Goal: Check status: Check status

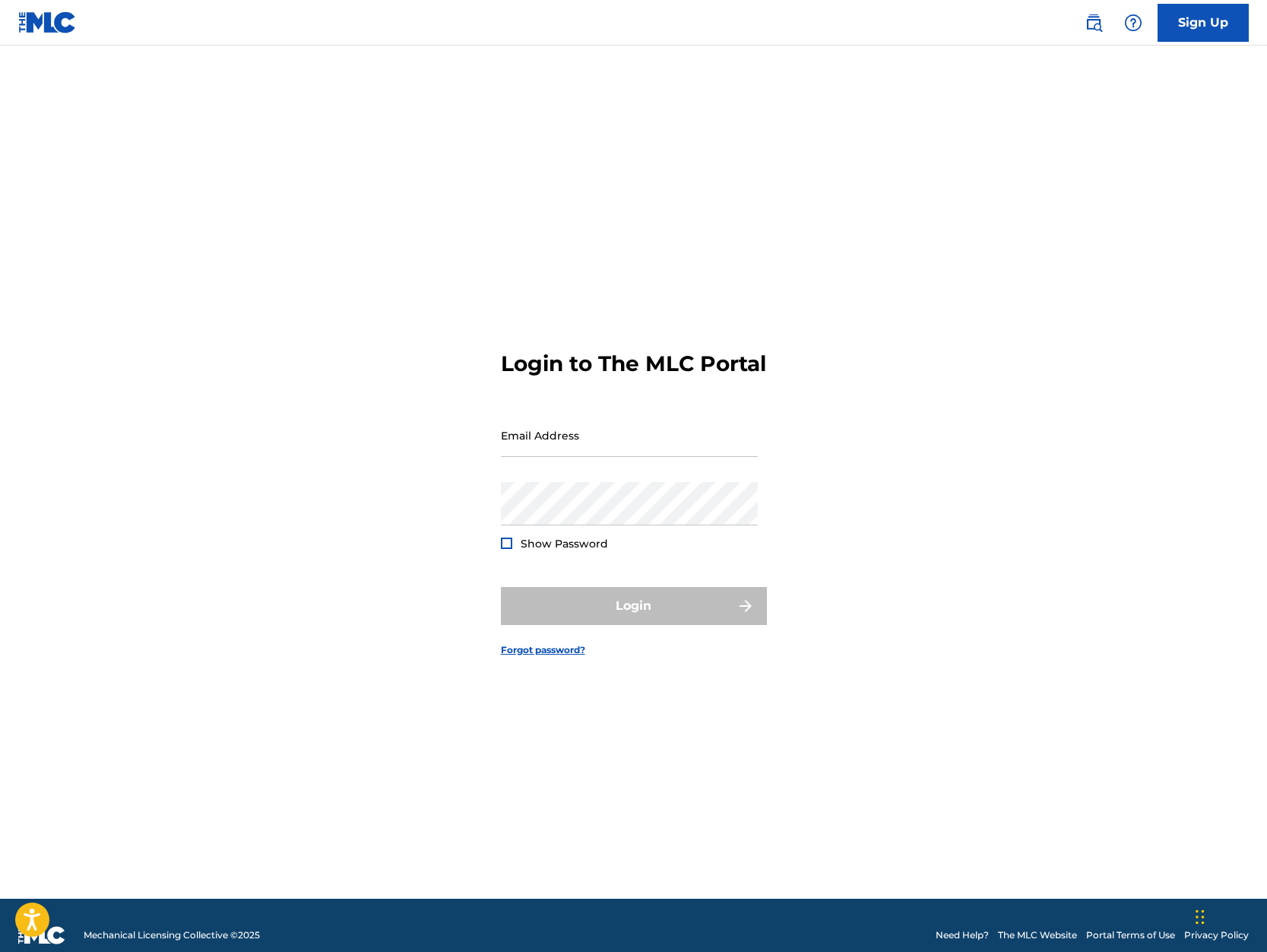
click at [544, 452] on input "Email Address" at bounding box center [629, 435] width 257 height 43
type input "[PERSON_NAME][EMAIL_ADDRESS][DOMAIN_NAME]"
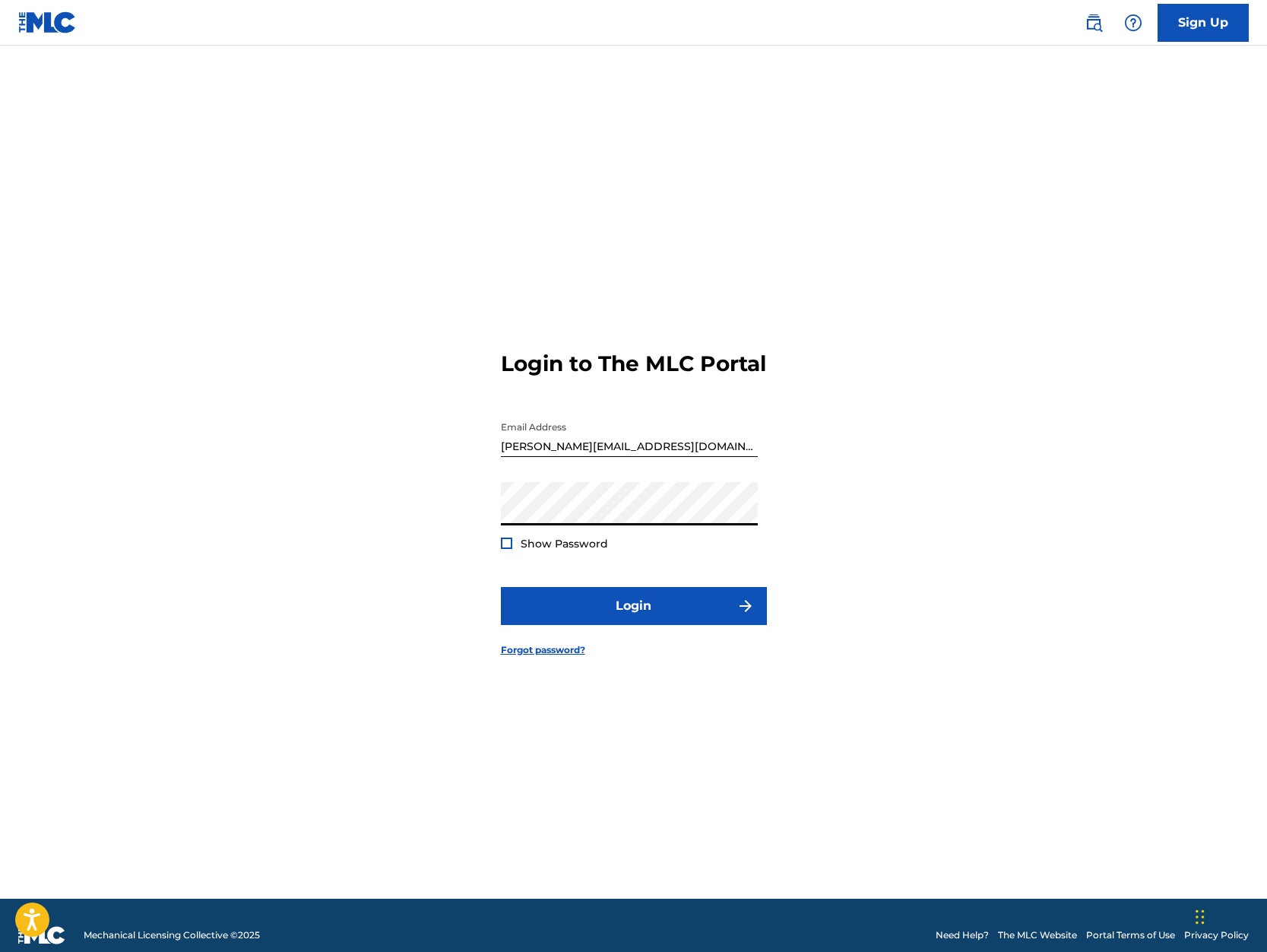
click at [501, 587] on button "Login" at bounding box center [634, 606] width 266 height 38
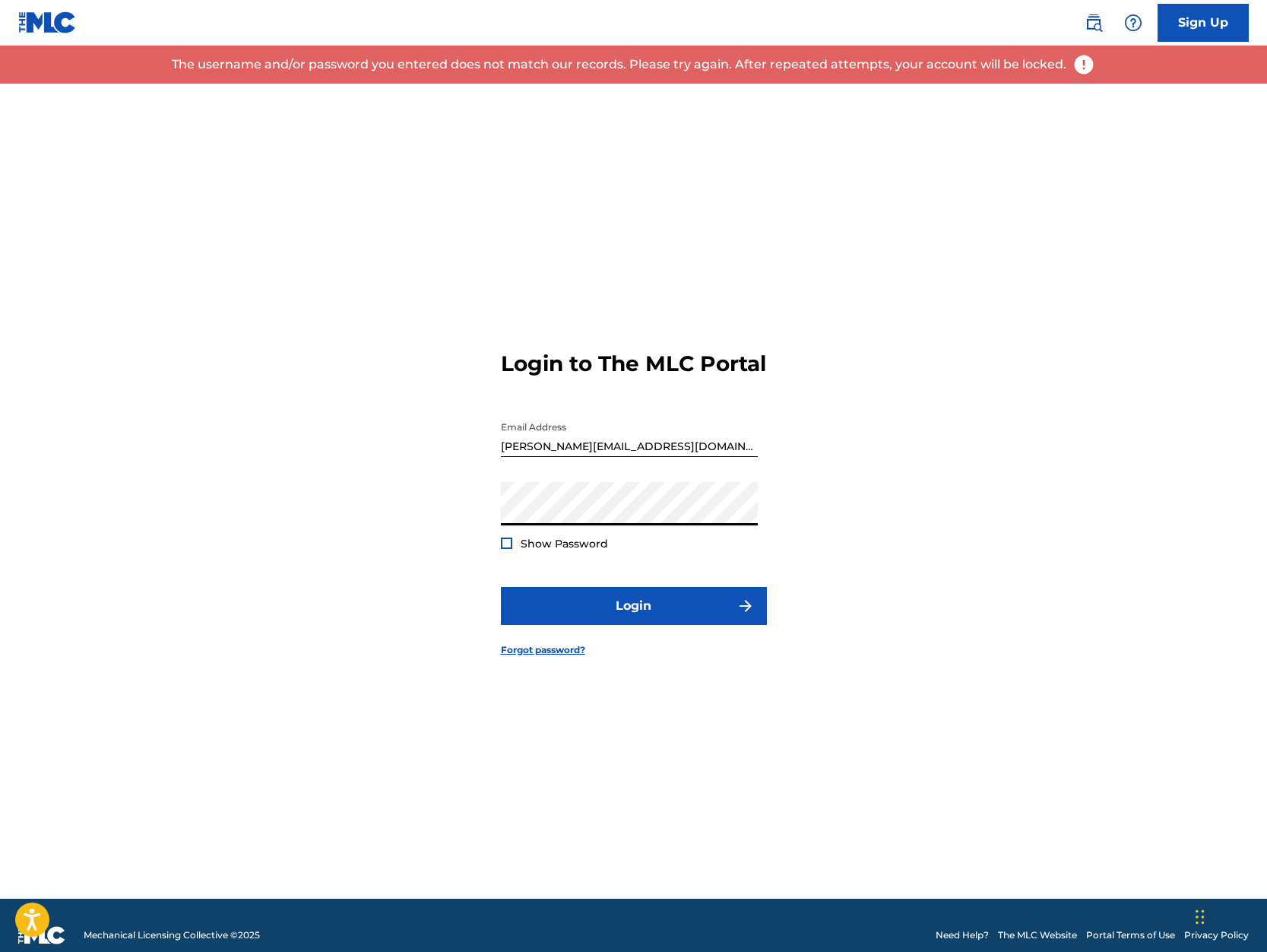
click at [503, 549] on div at bounding box center [507, 543] width 12 height 12
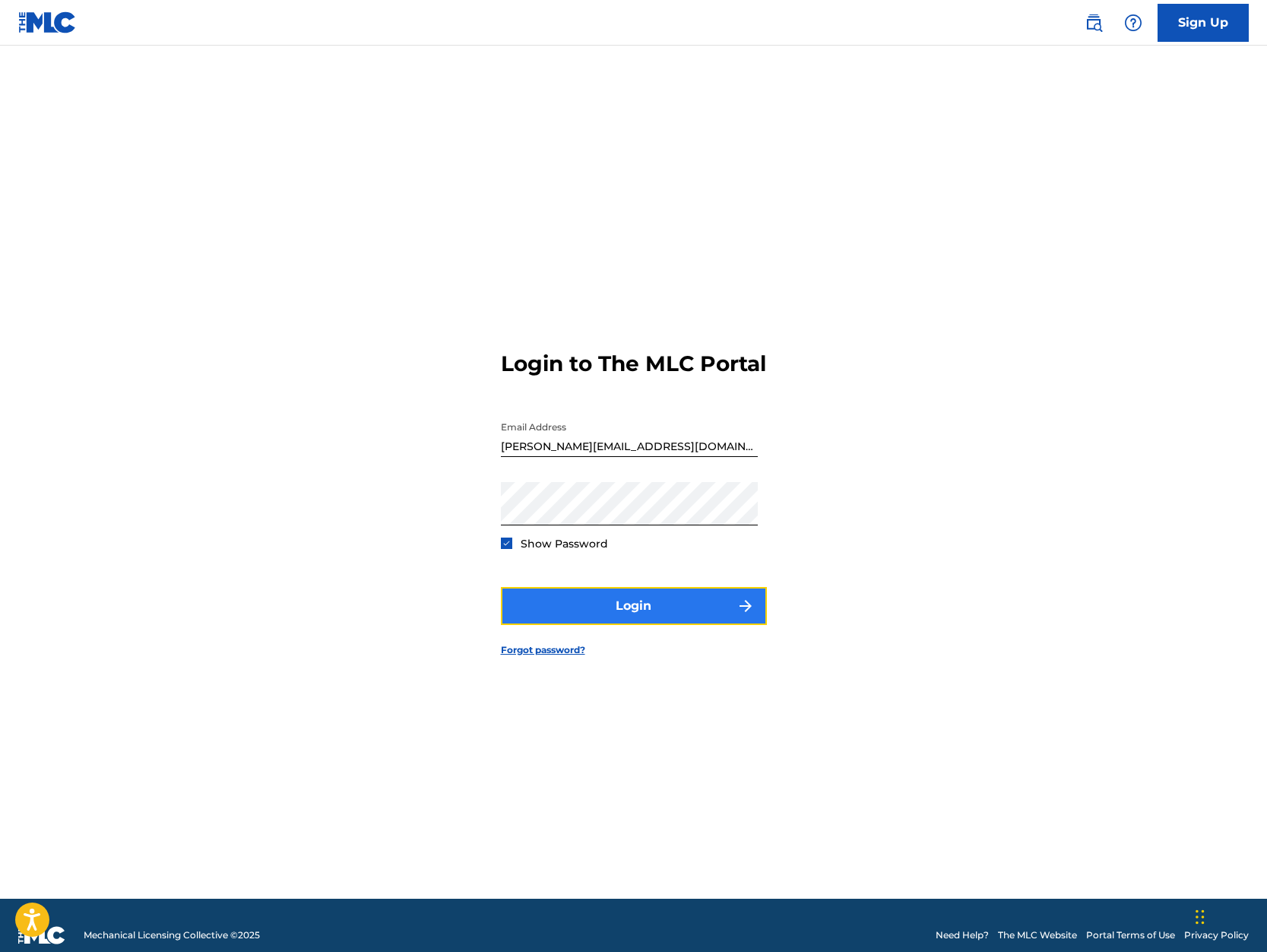
click at [619, 613] on button "Login" at bounding box center [634, 606] width 266 height 38
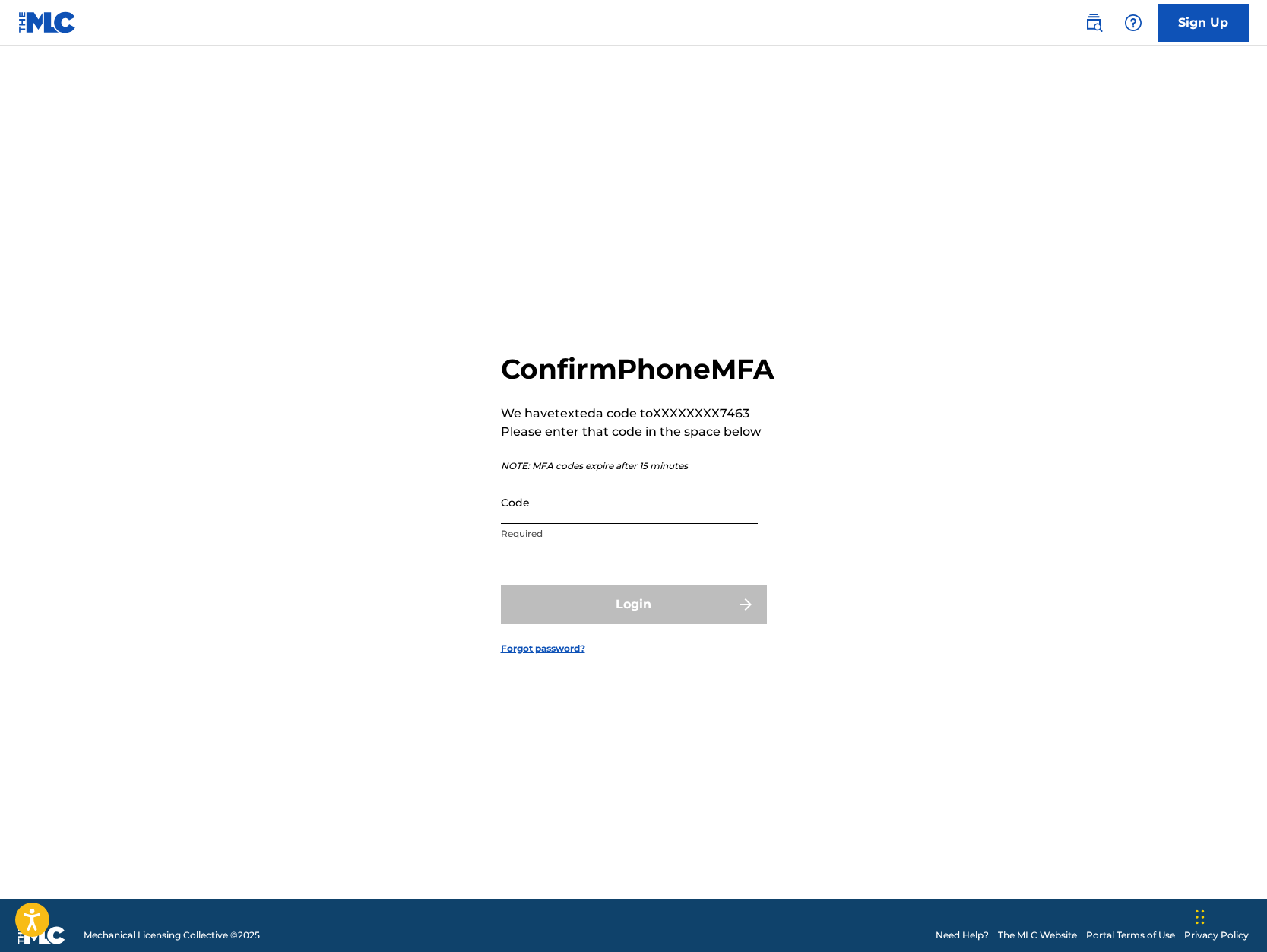
click at [533, 522] on input "Code" at bounding box center [629, 502] width 257 height 43
type input "3"
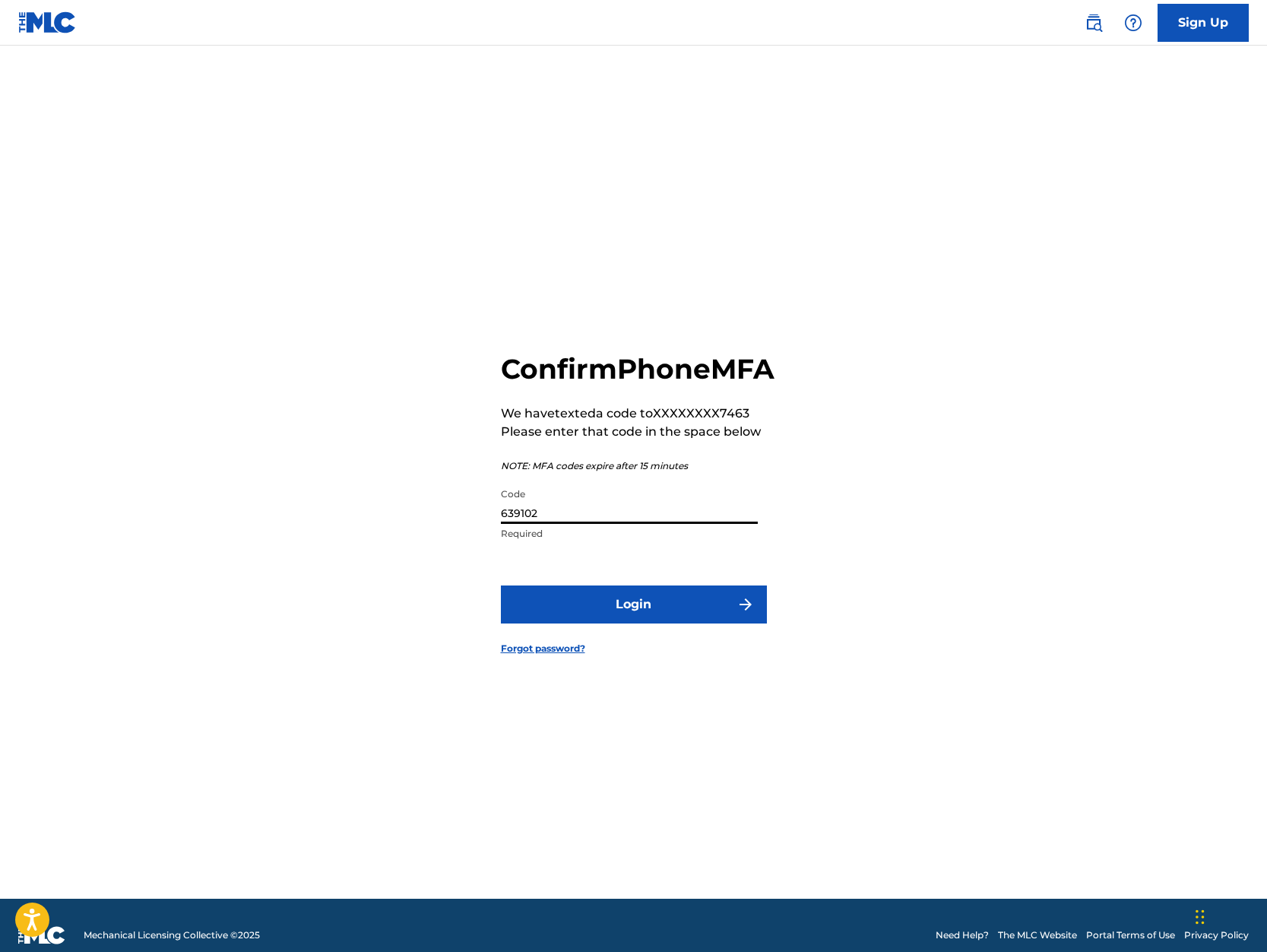
type input "639102"
click at [501, 585] on button "Login" at bounding box center [634, 604] width 266 height 38
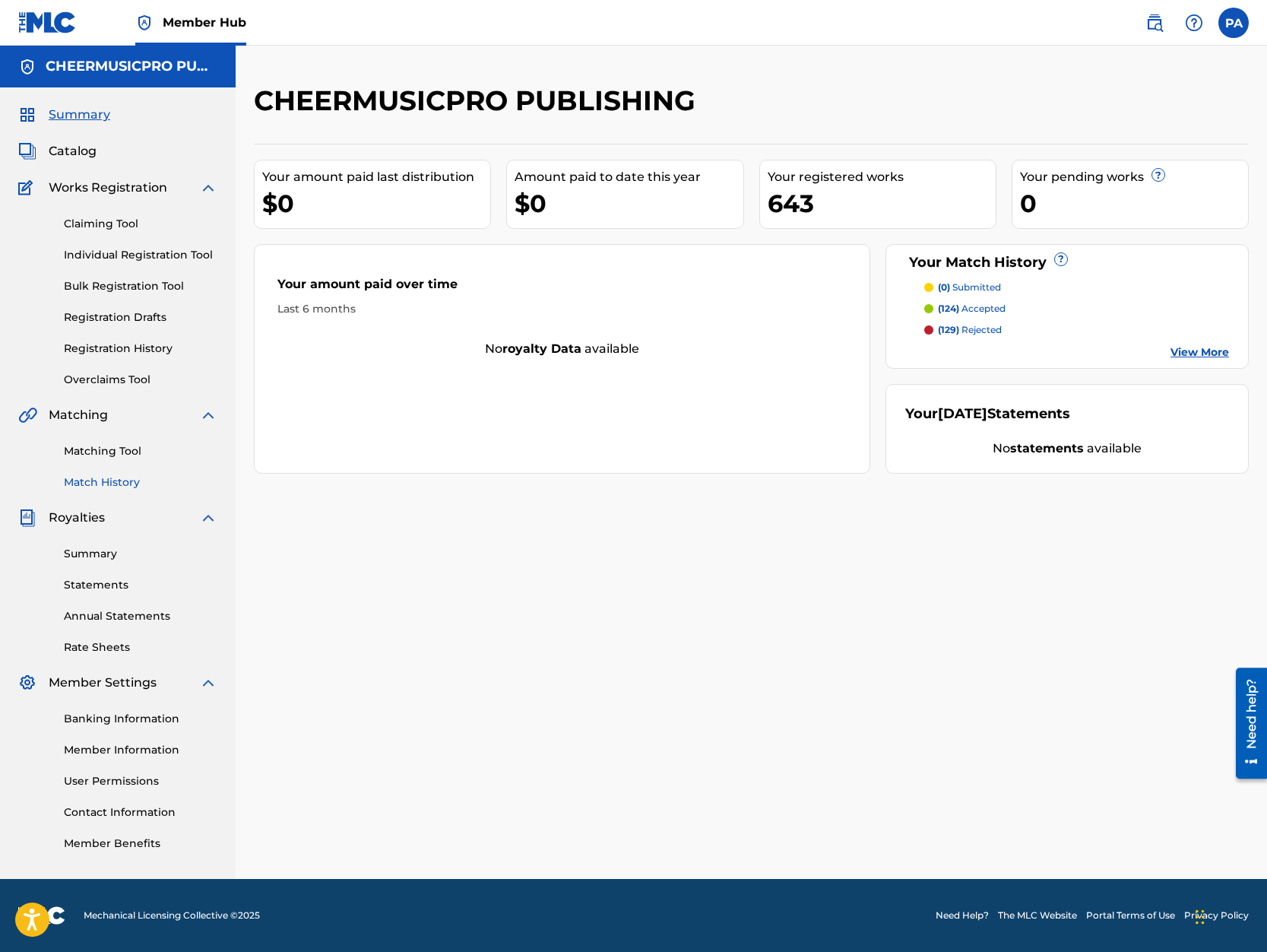
click at [102, 481] on link "Match History" at bounding box center [141, 482] width 154 height 16
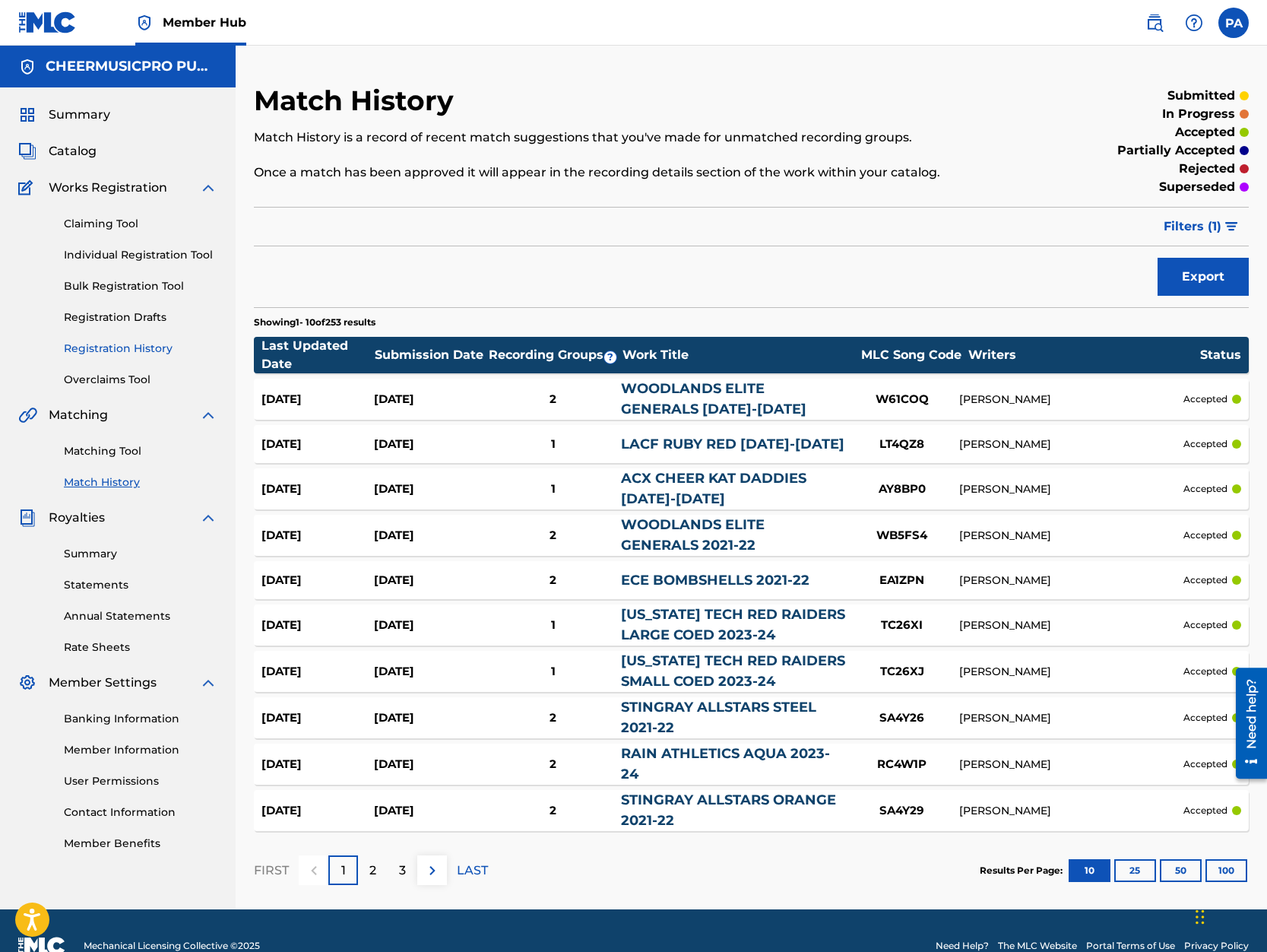
click at [119, 342] on link "Registration History" at bounding box center [141, 349] width 154 height 16
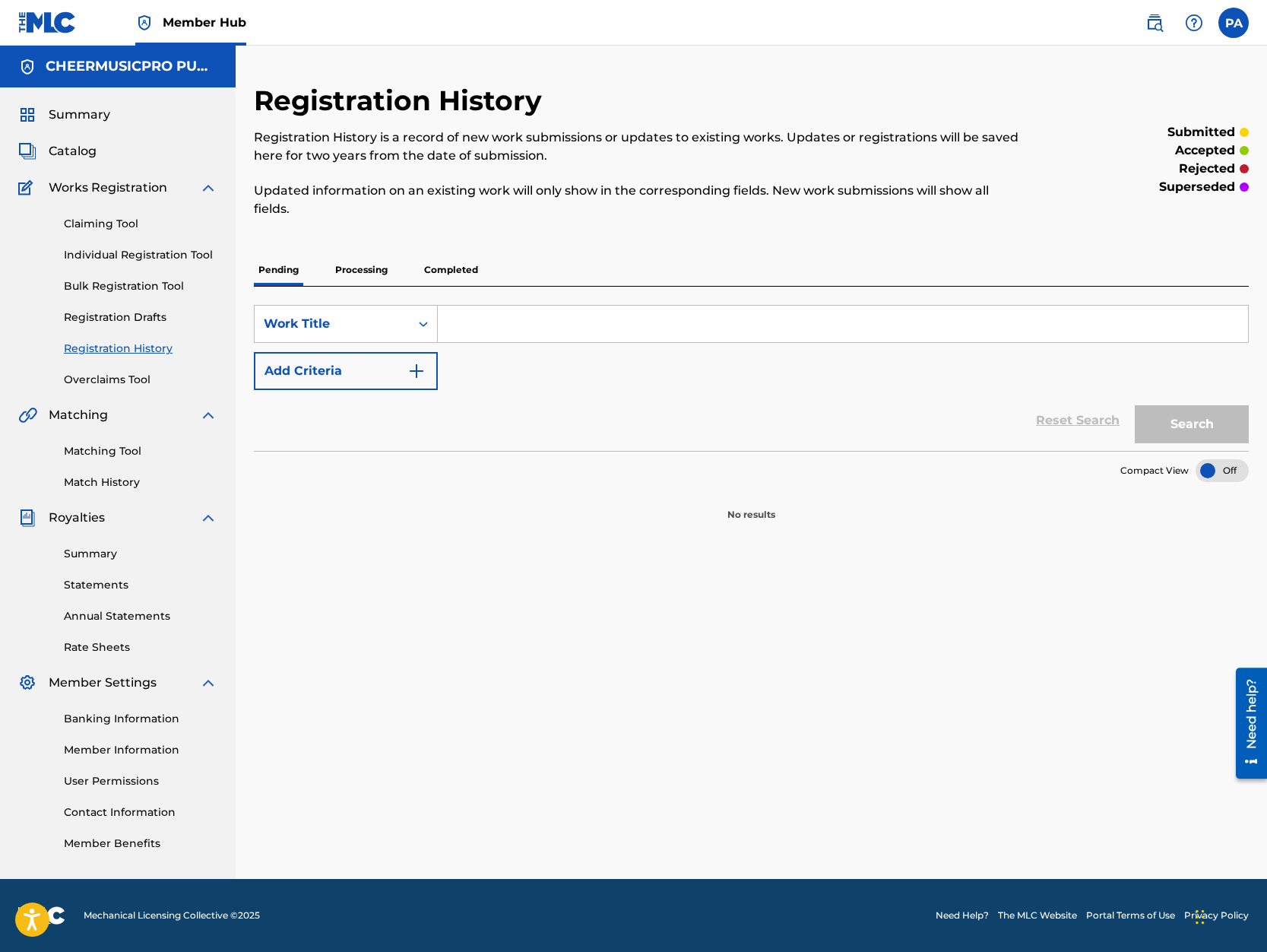
click at [357, 269] on p "Processing" at bounding box center [361, 269] width 61 height 32
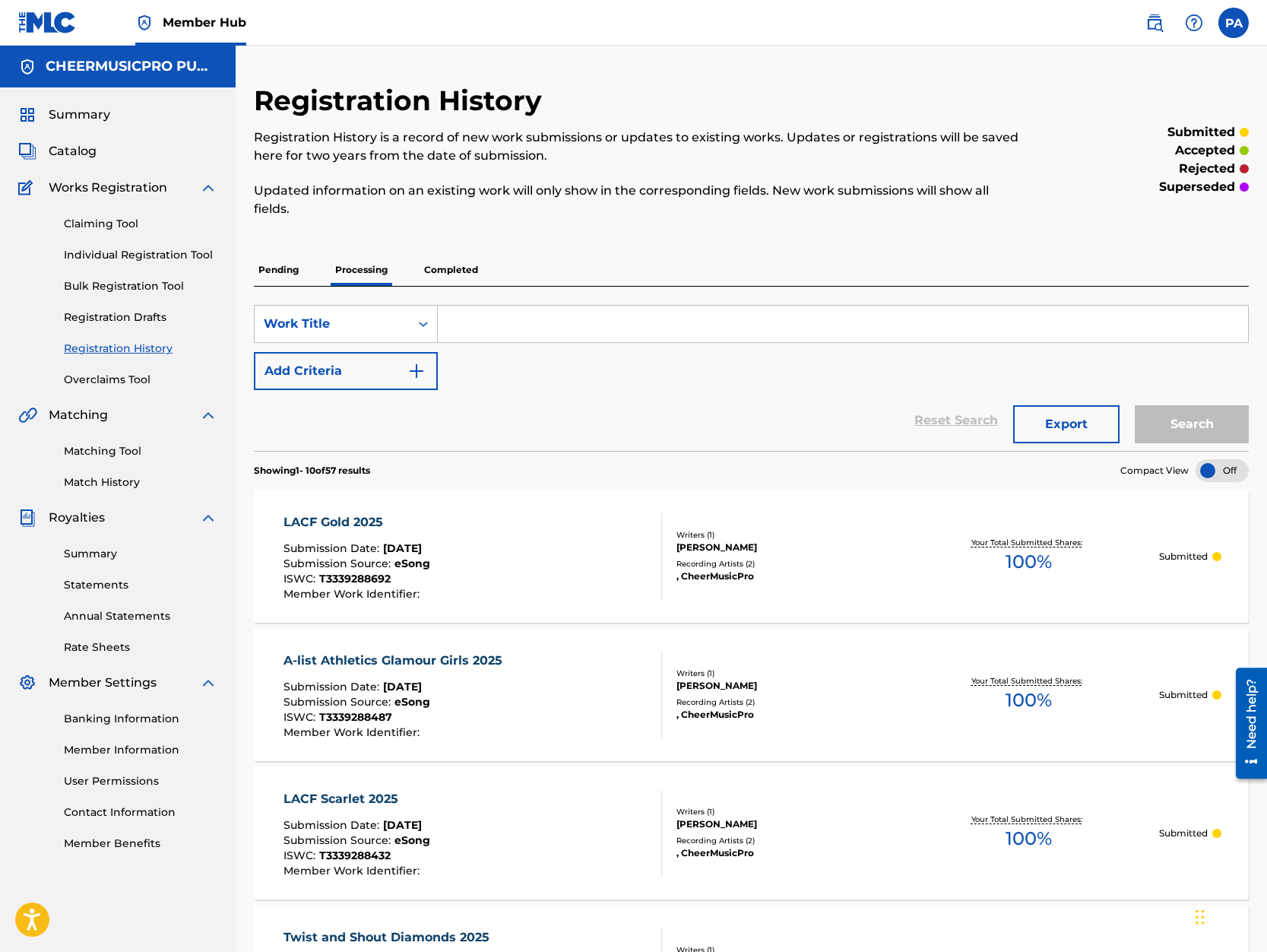
click at [441, 272] on p "Completed" at bounding box center [451, 269] width 63 height 32
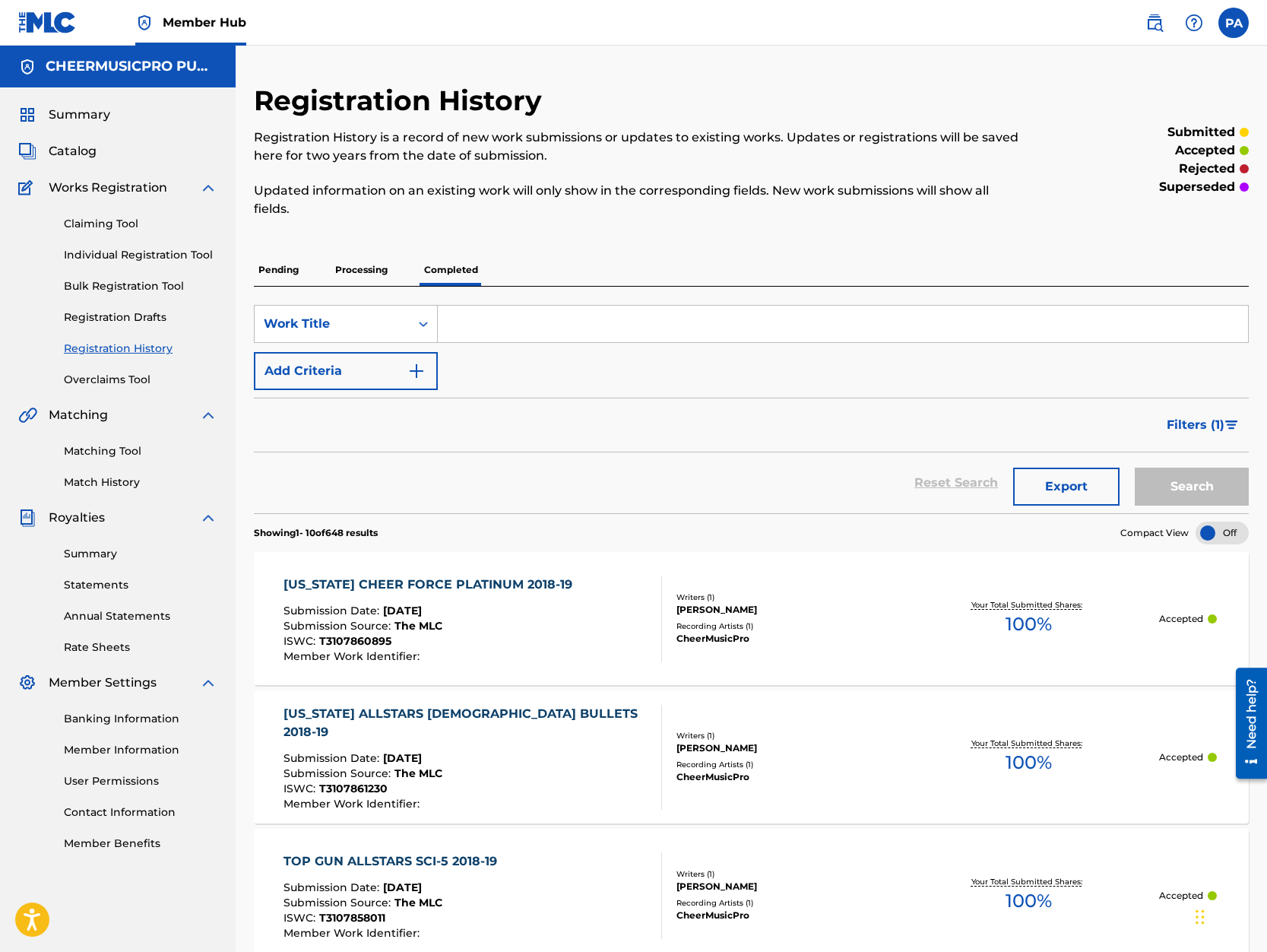
click at [353, 277] on p "Processing" at bounding box center [361, 269] width 61 height 32
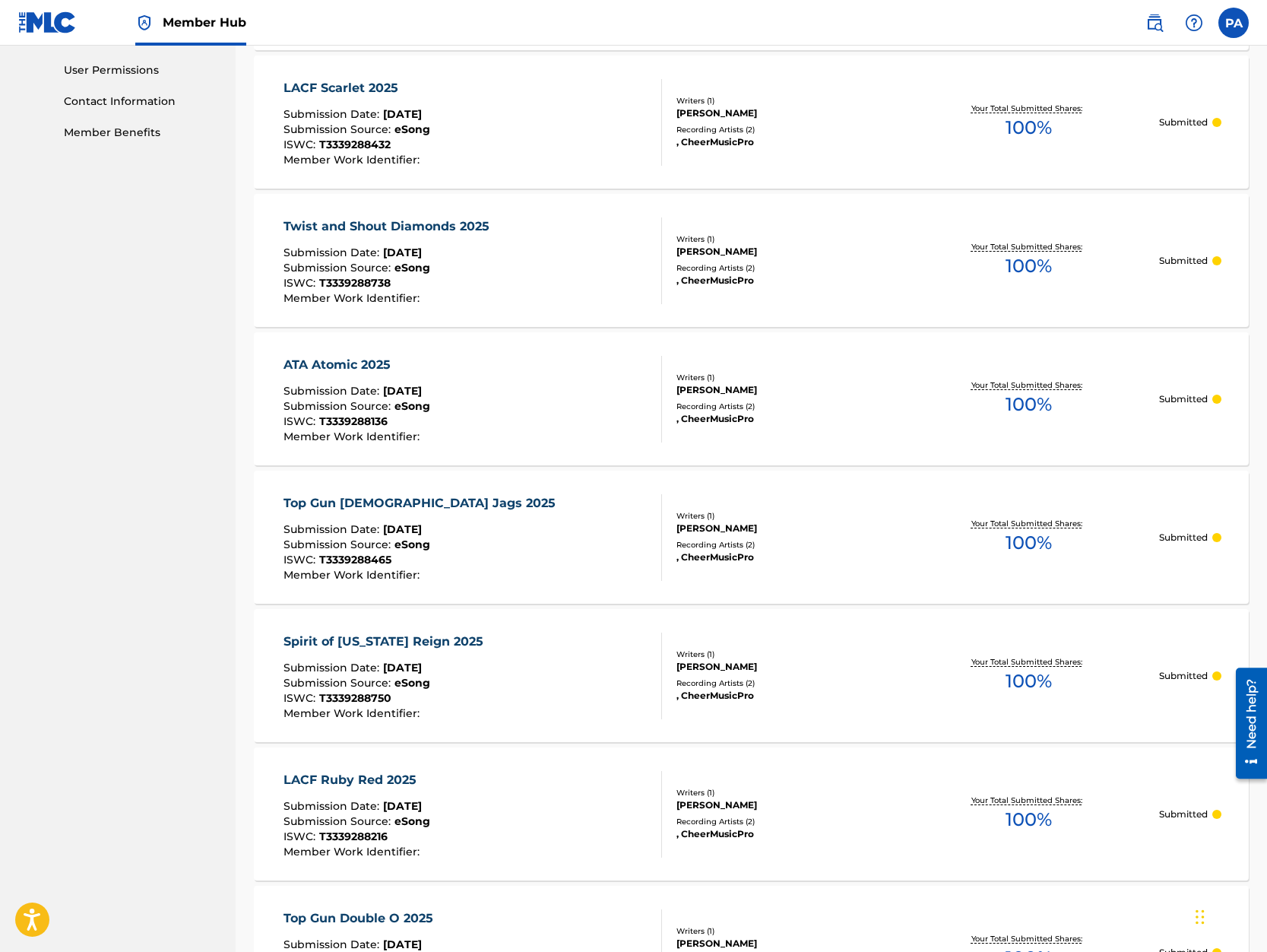
scroll to position [646, 0]
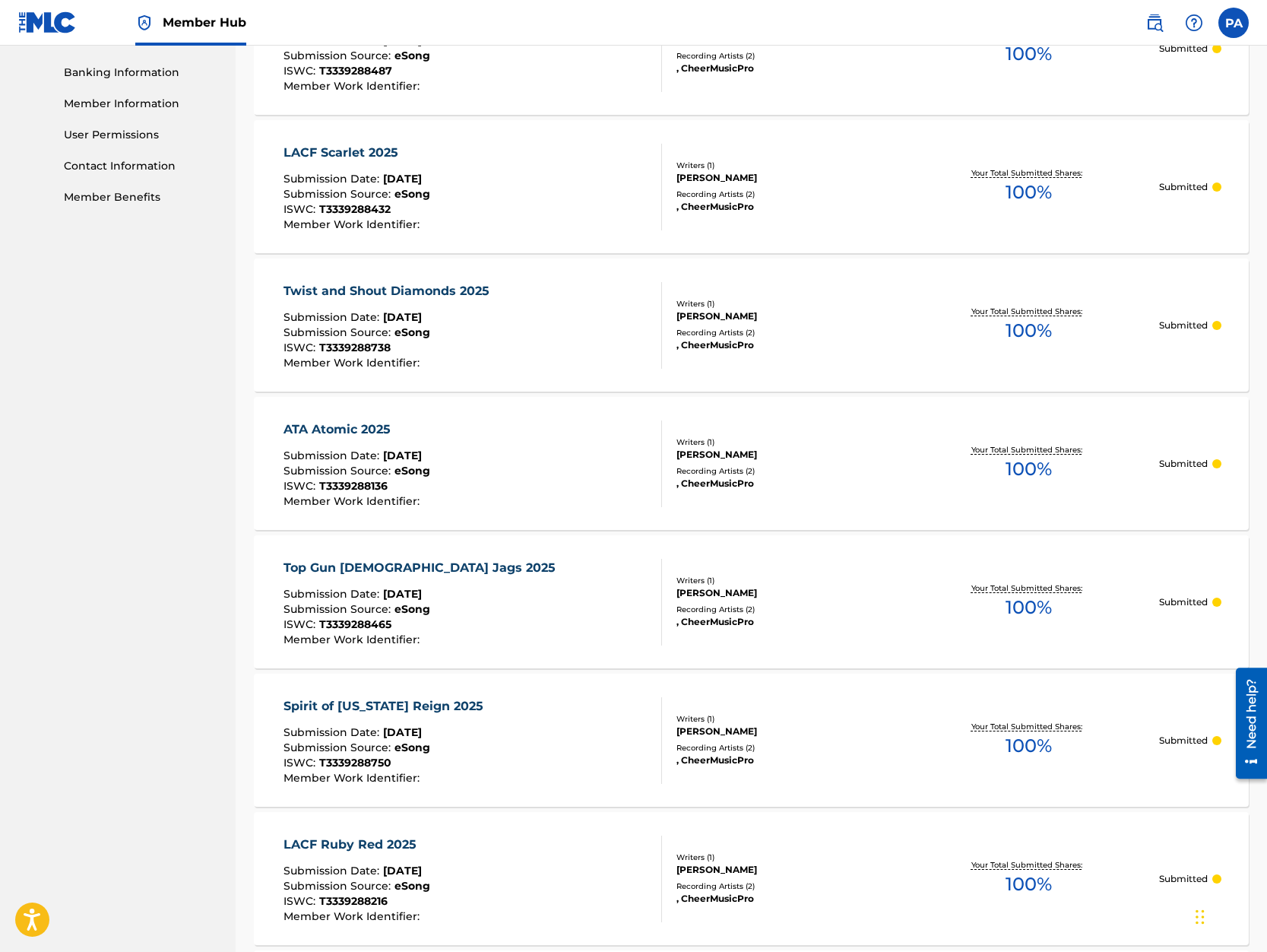
click at [726, 357] on div "Twist and Shout Diamonds 2025 Submission Date : [DATE] Submission Source : eSon…" at bounding box center [751, 324] width 995 height 133
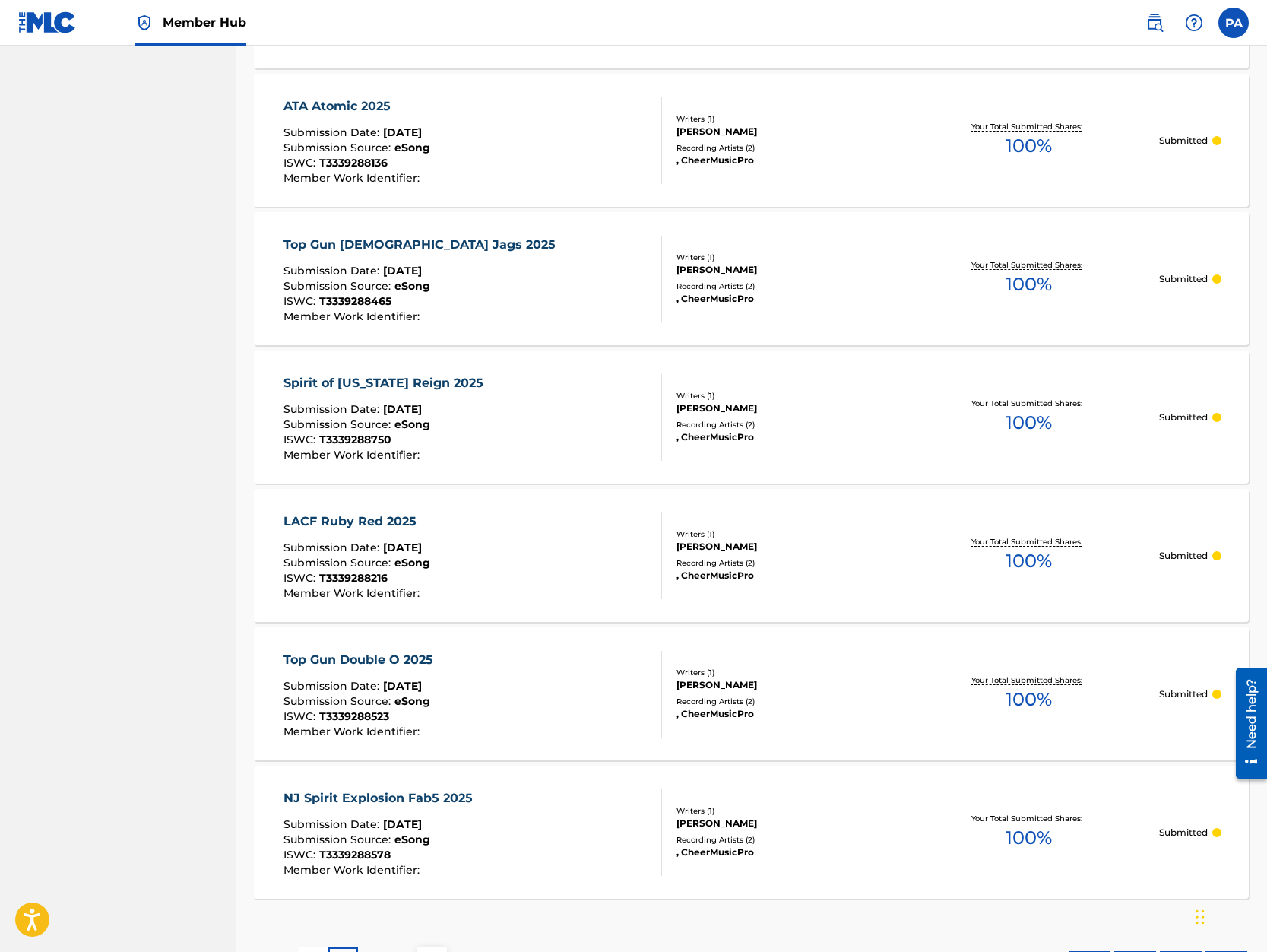
scroll to position [1092, 0]
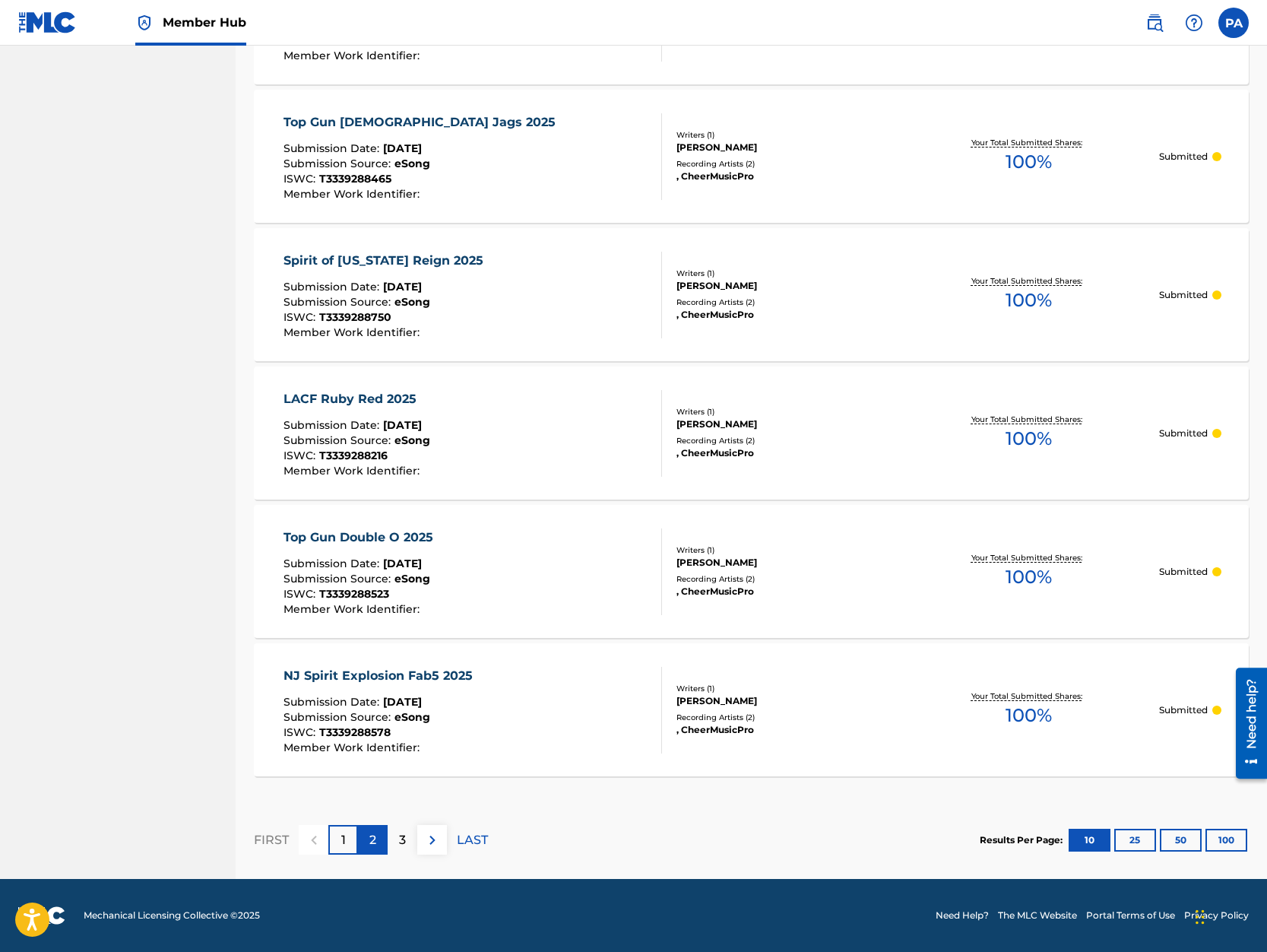
click at [374, 845] on p "2" at bounding box center [372, 840] width 7 height 18
click at [405, 846] on p "3" at bounding box center [402, 840] width 7 height 18
click at [406, 844] on p "4" at bounding box center [402, 840] width 9 height 18
click at [430, 842] on img at bounding box center [432, 840] width 18 height 18
click at [438, 838] on img at bounding box center [432, 840] width 18 height 18
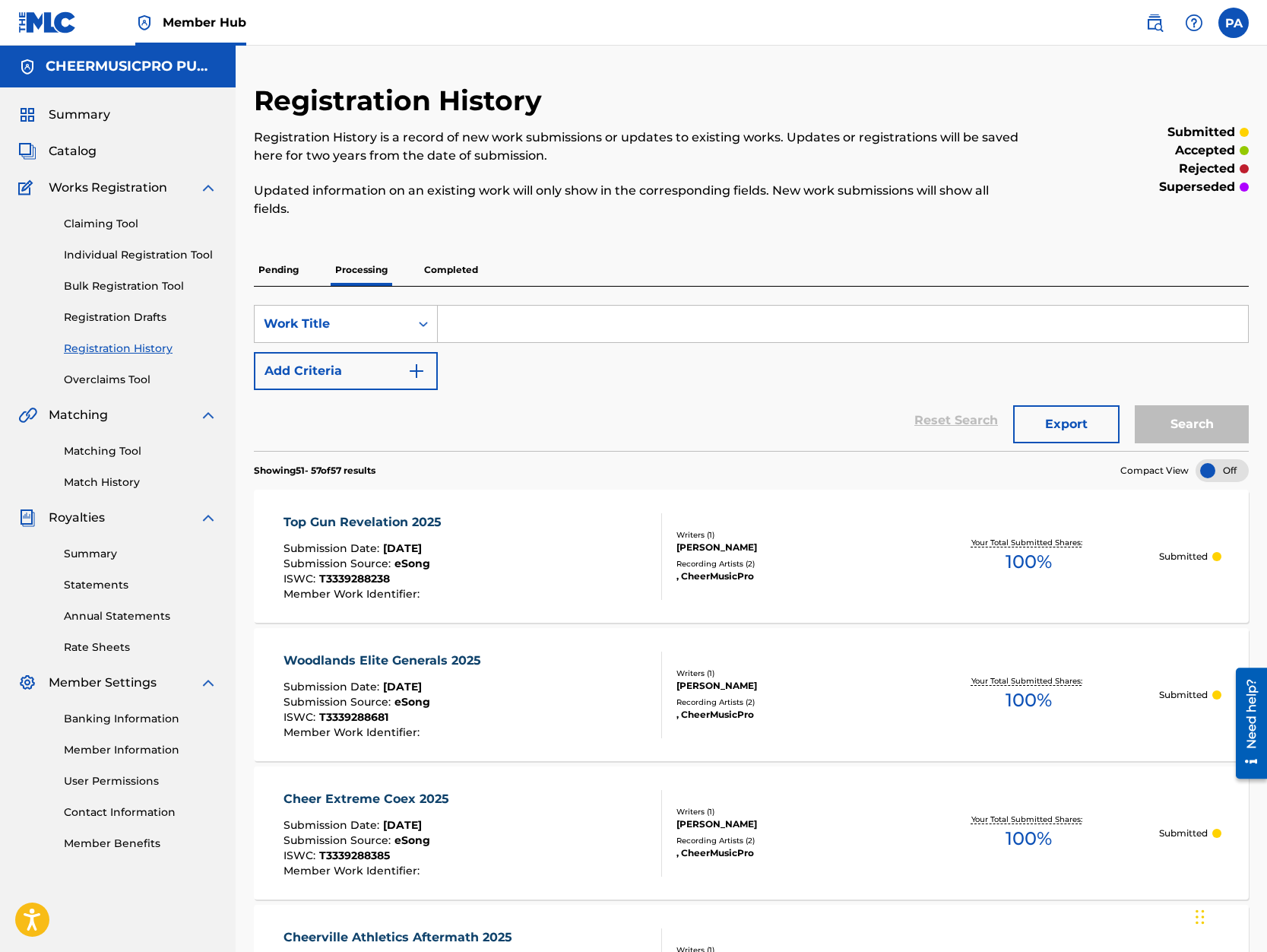
scroll to position [676, 0]
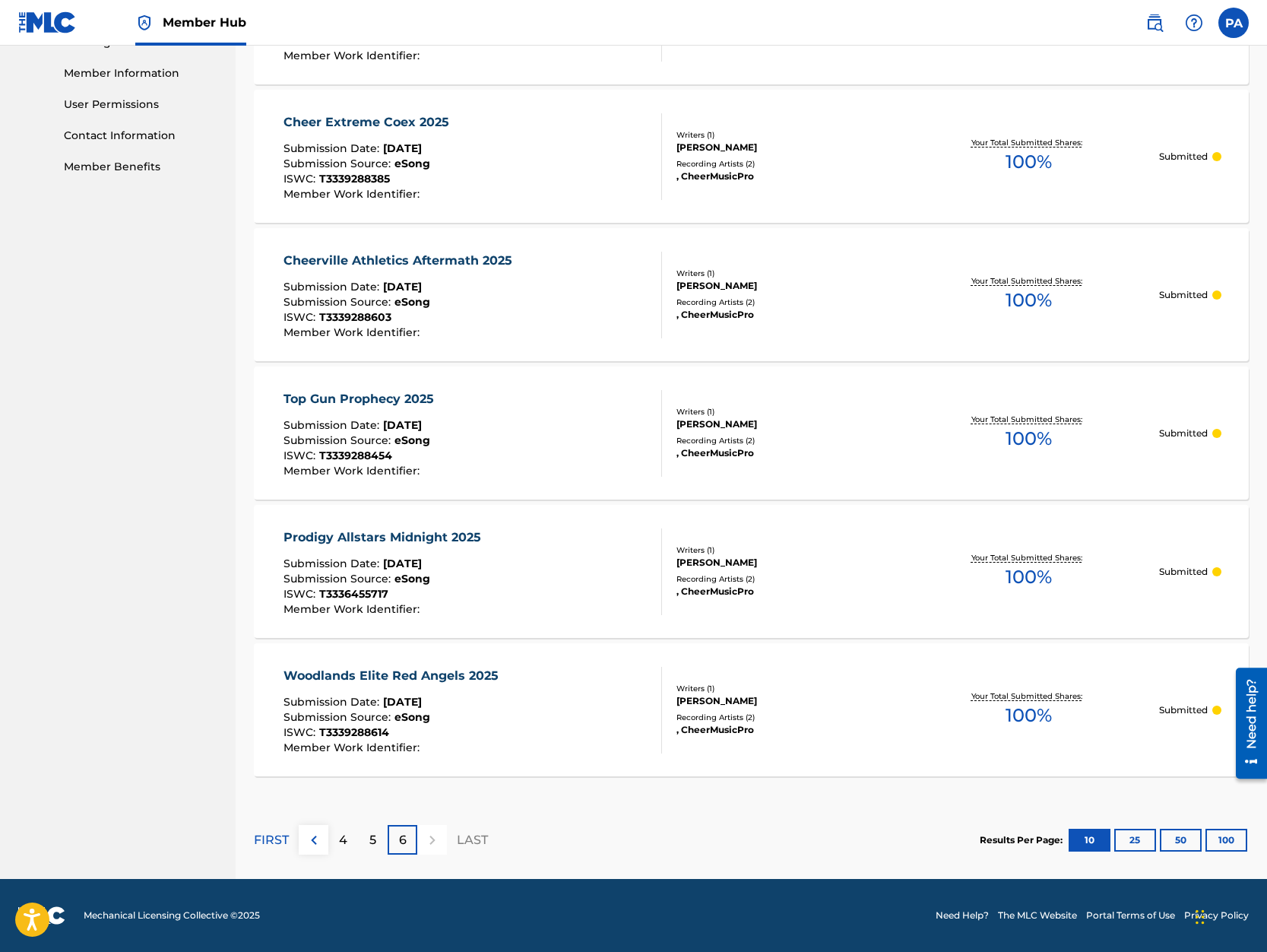
click at [437, 842] on div at bounding box center [432, 840] width 30 height 30
click at [273, 841] on p "FIRST" at bounding box center [271, 840] width 35 height 18
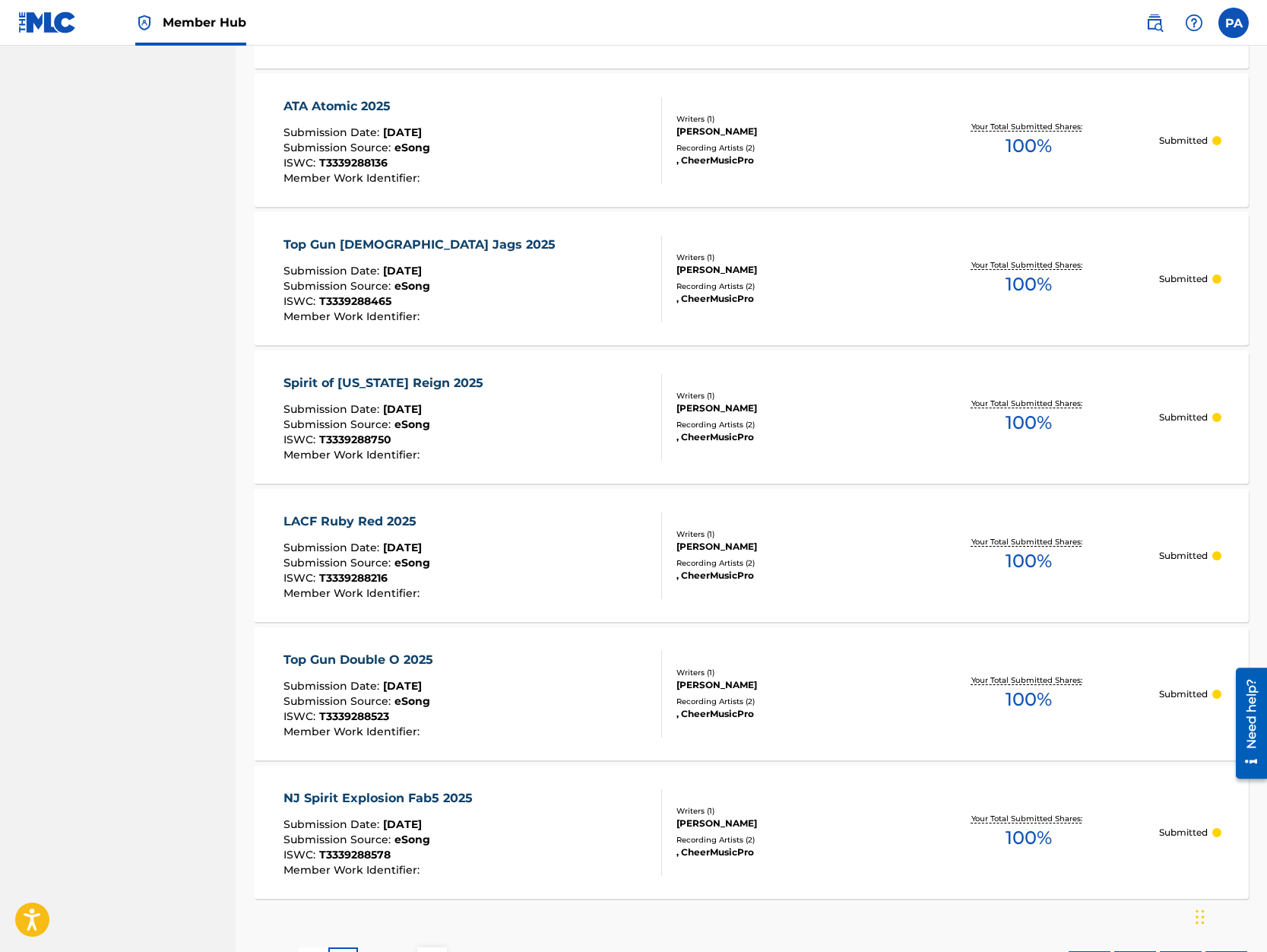
scroll to position [1092, 0]
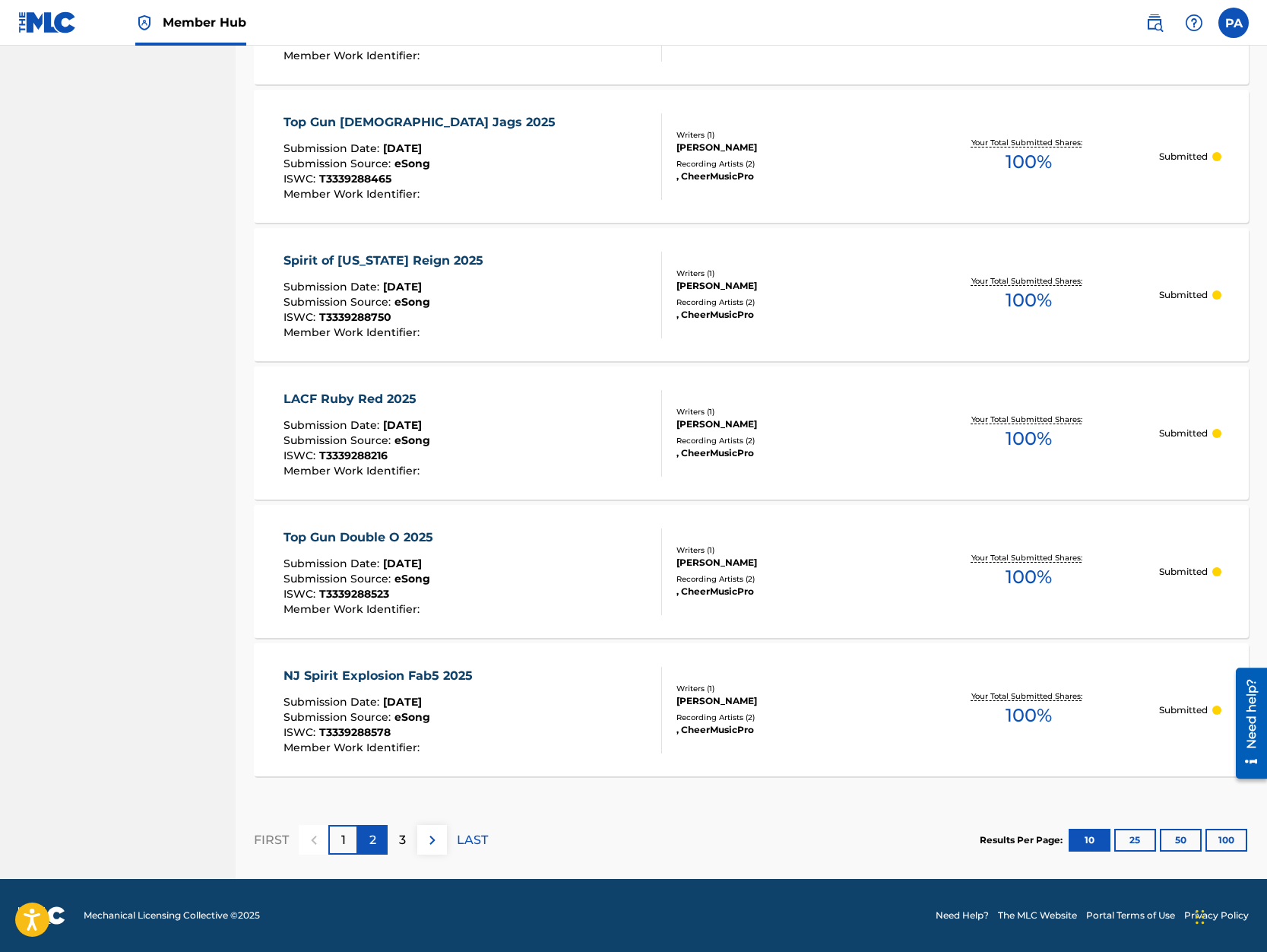
click at [378, 837] on div "2" at bounding box center [373, 840] width 30 height 30
click at [406, 840] on p "3" at bounding box center [402, 840] width 7 height 18
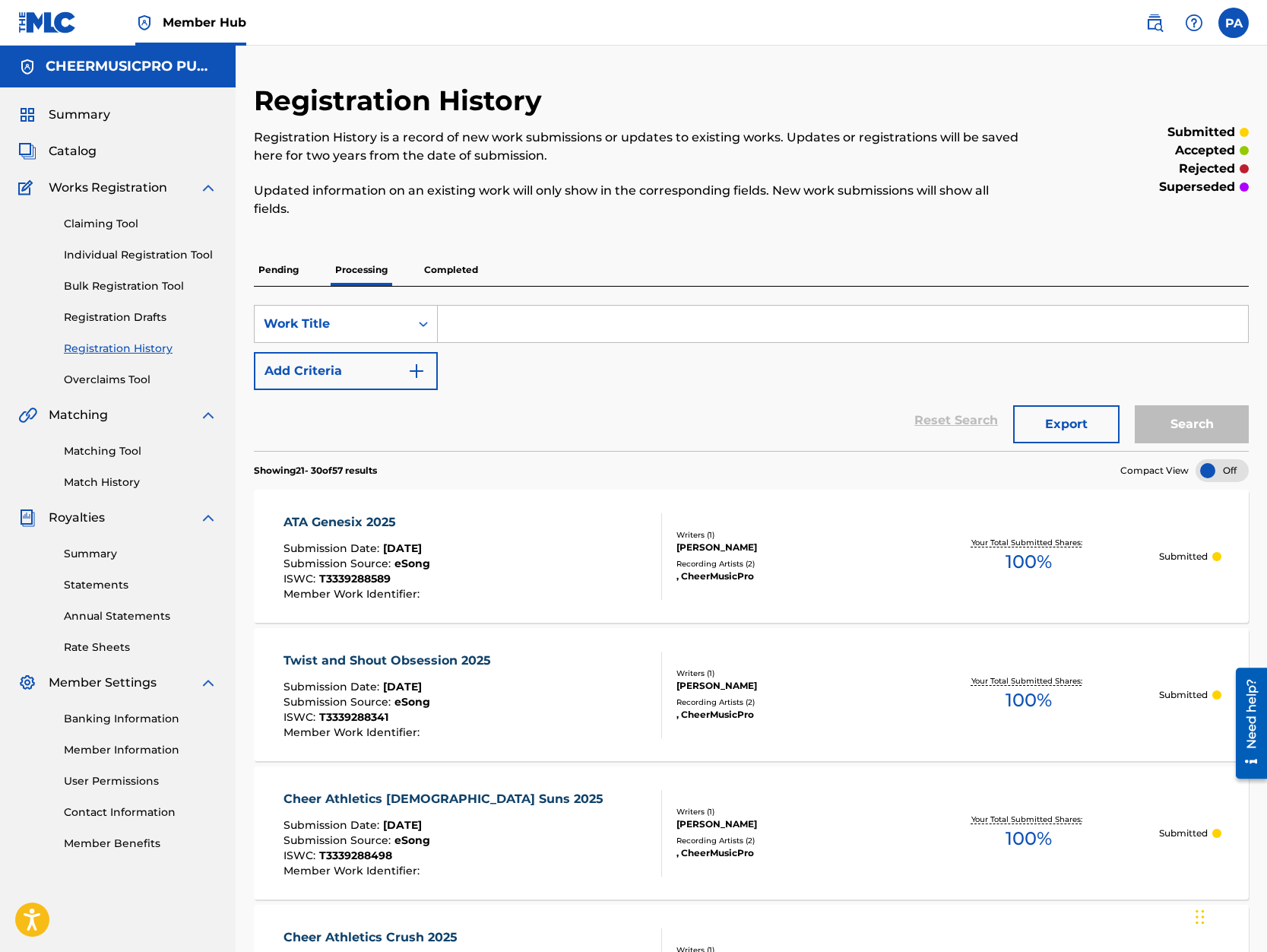
click at [461, 275] on p "Completed" at bounding box center [451, 269] width 63 height 32
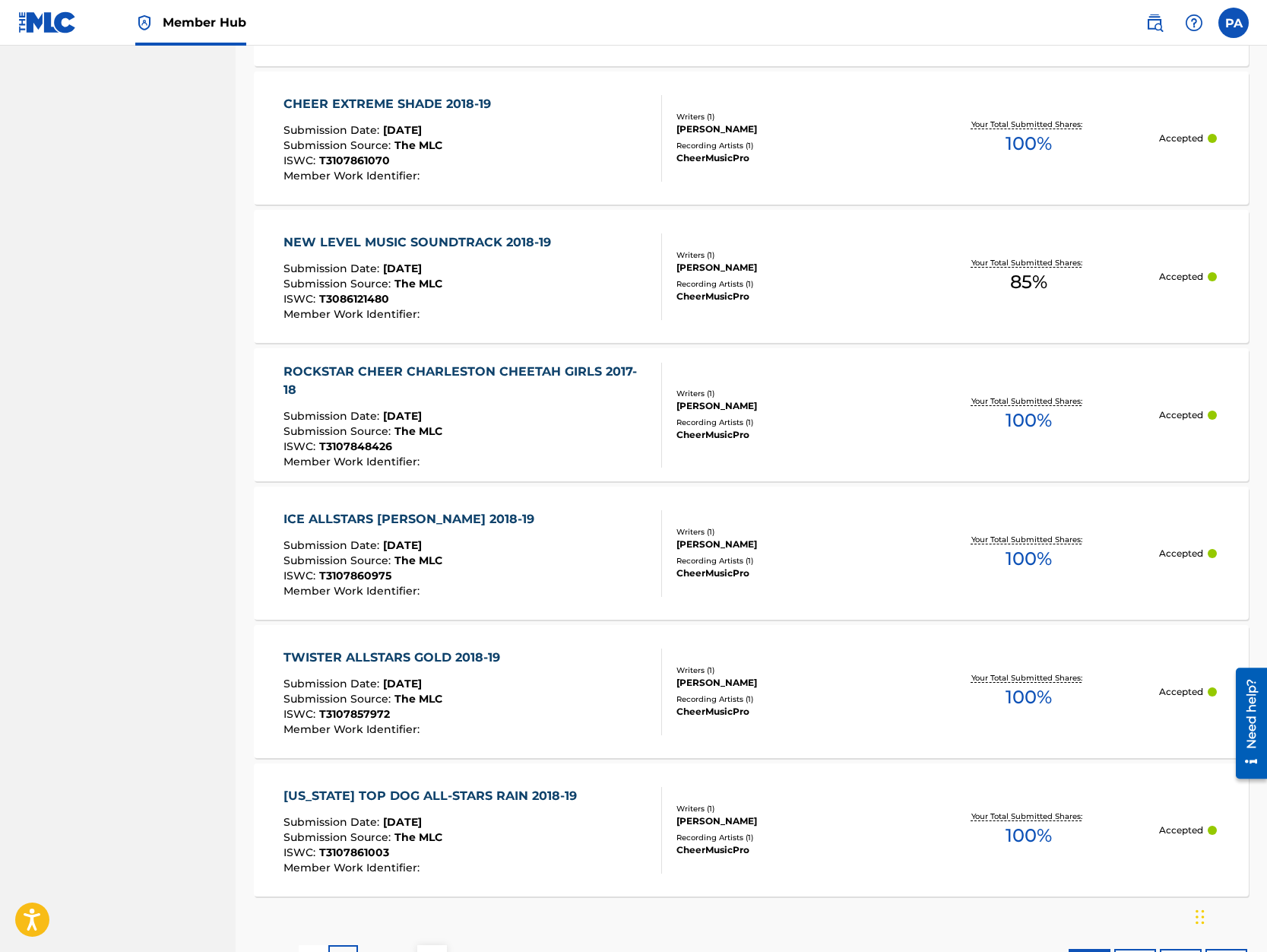
scroll to position [1154, 0]
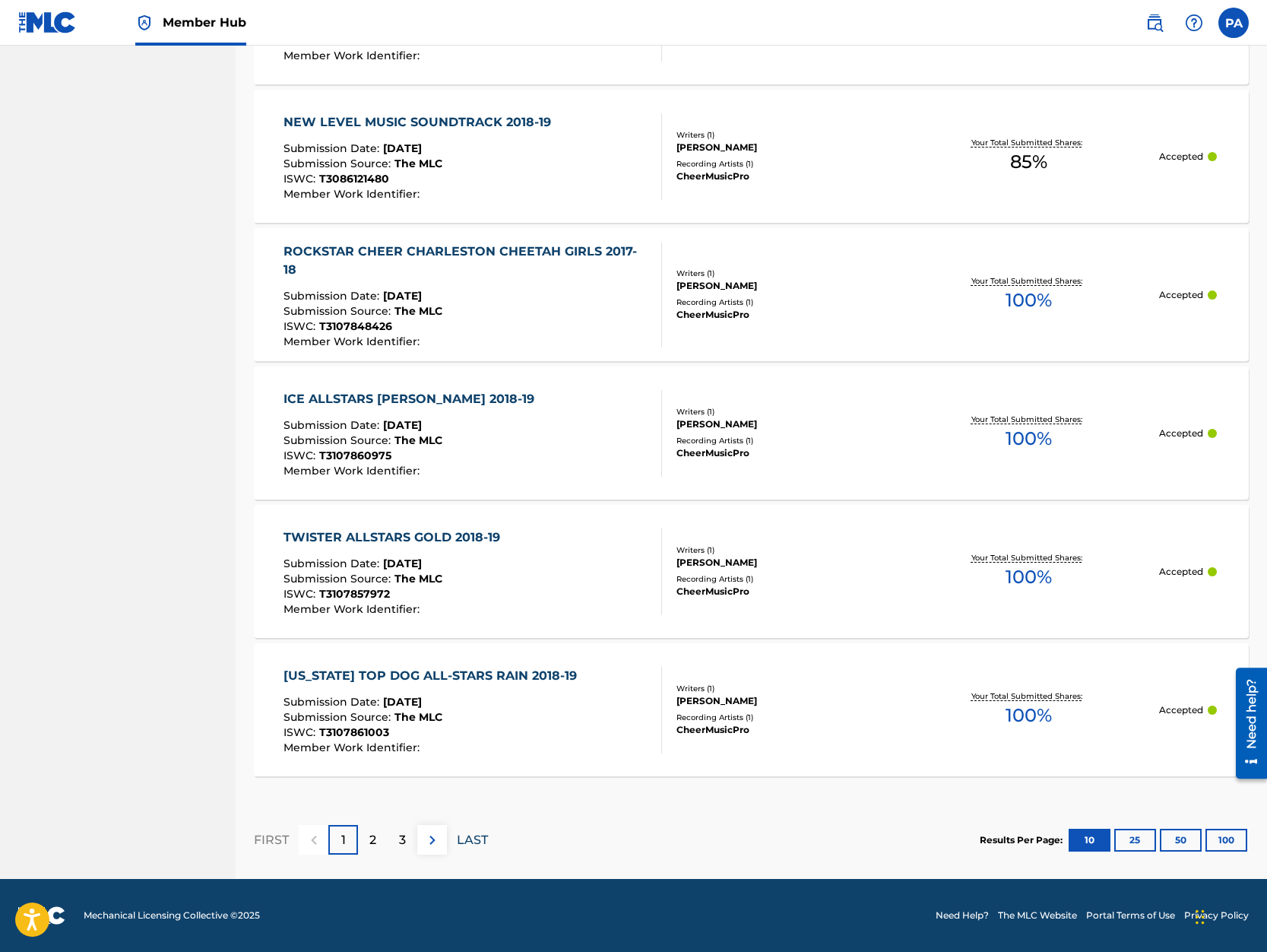
click at [478, 840] on p "LAST" at bounding box center [473, 840] width 31 height 18
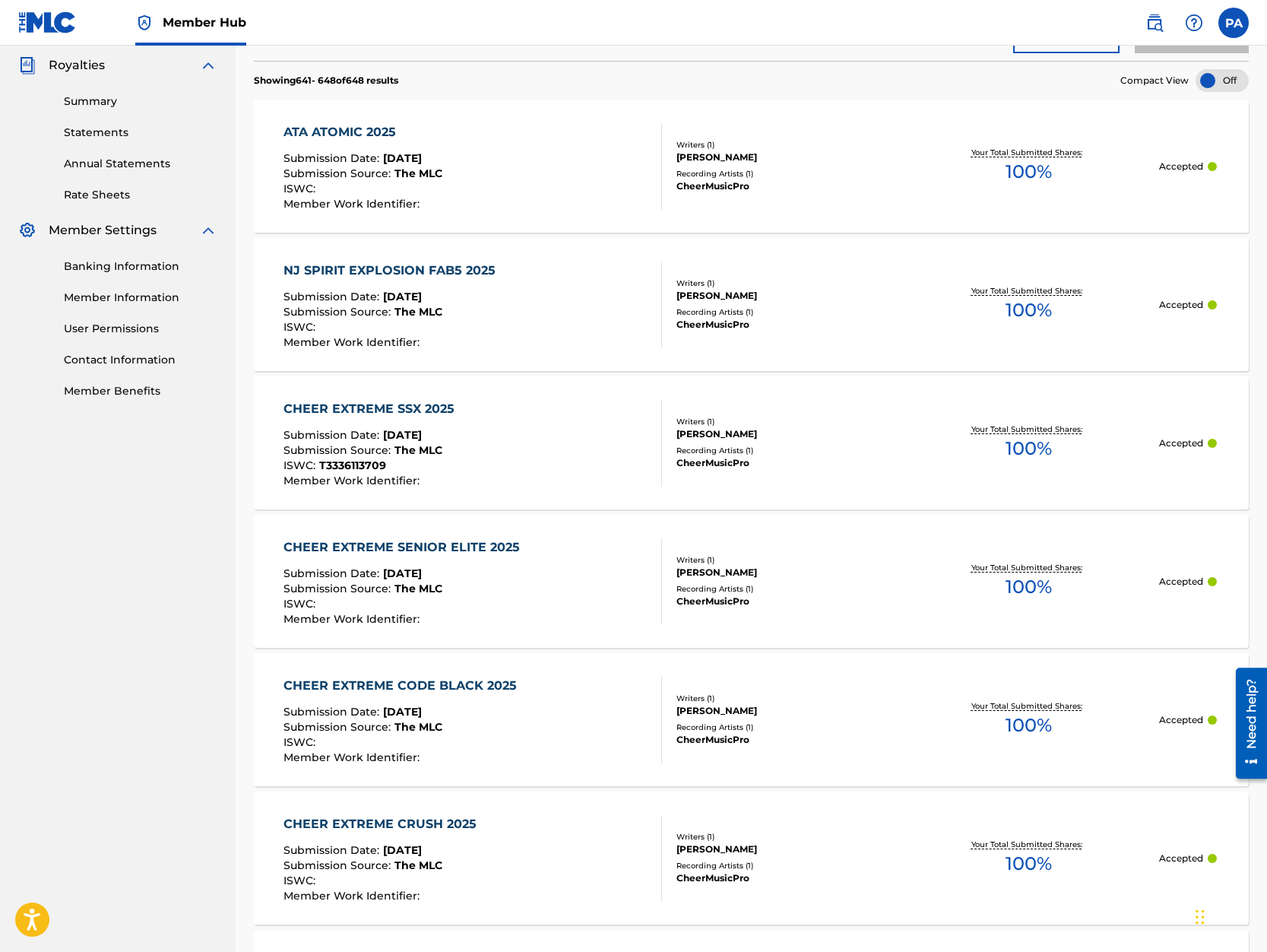
scroll to position [877, 0]
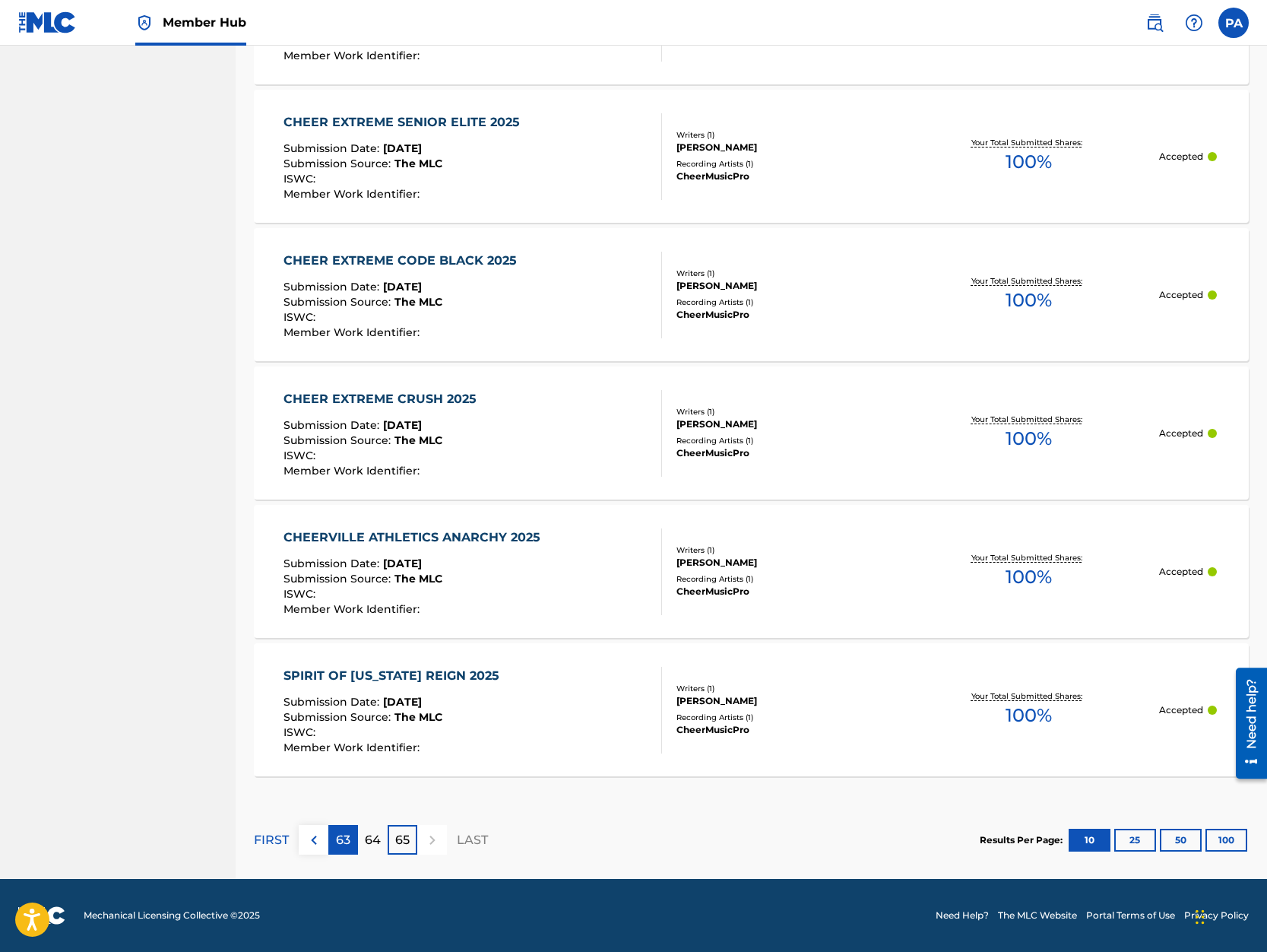
click at [345, 842] on p "63" at bounding box center [343, 840] width 14 height 18
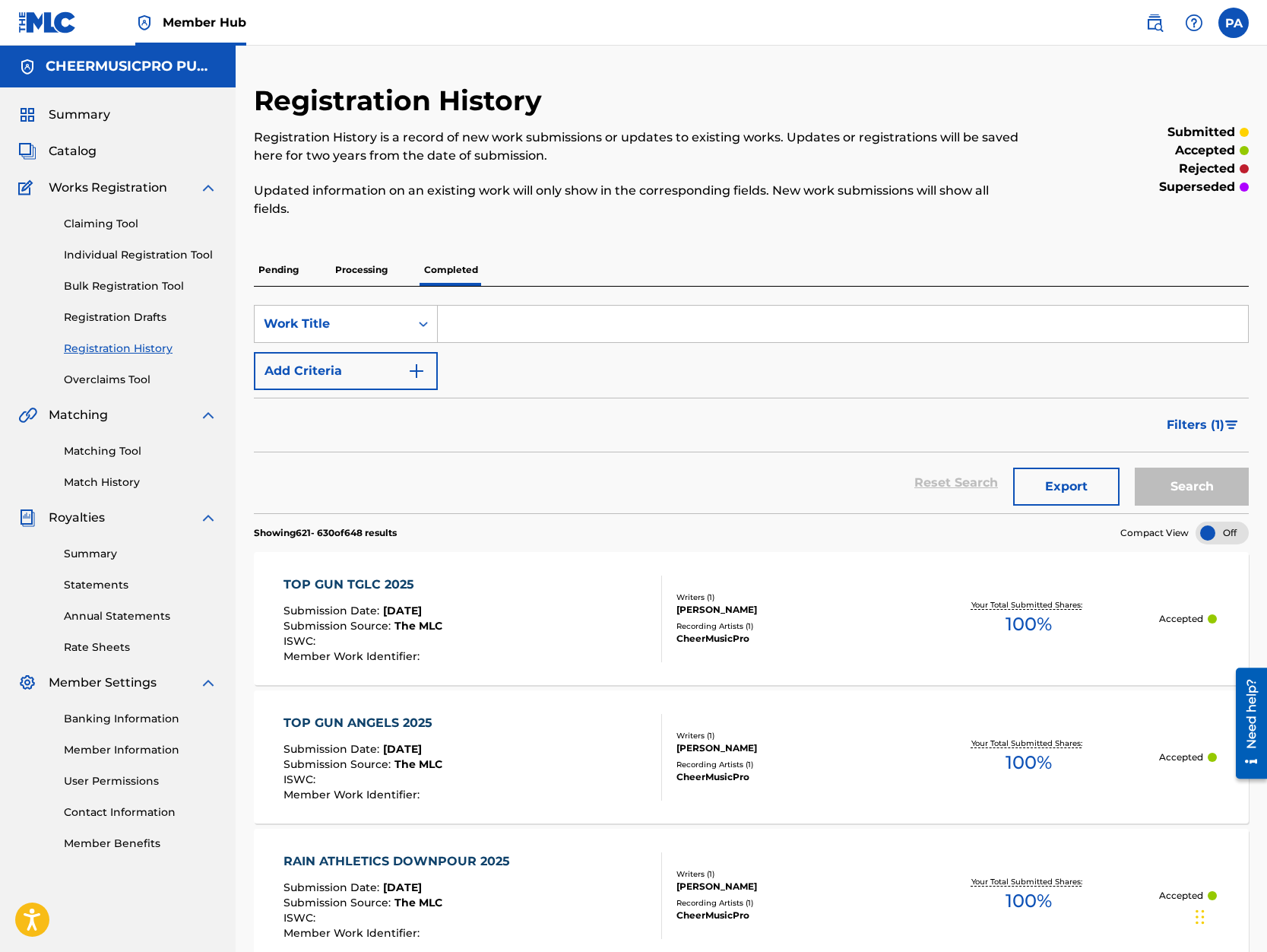
scroll to position [1154, 0]
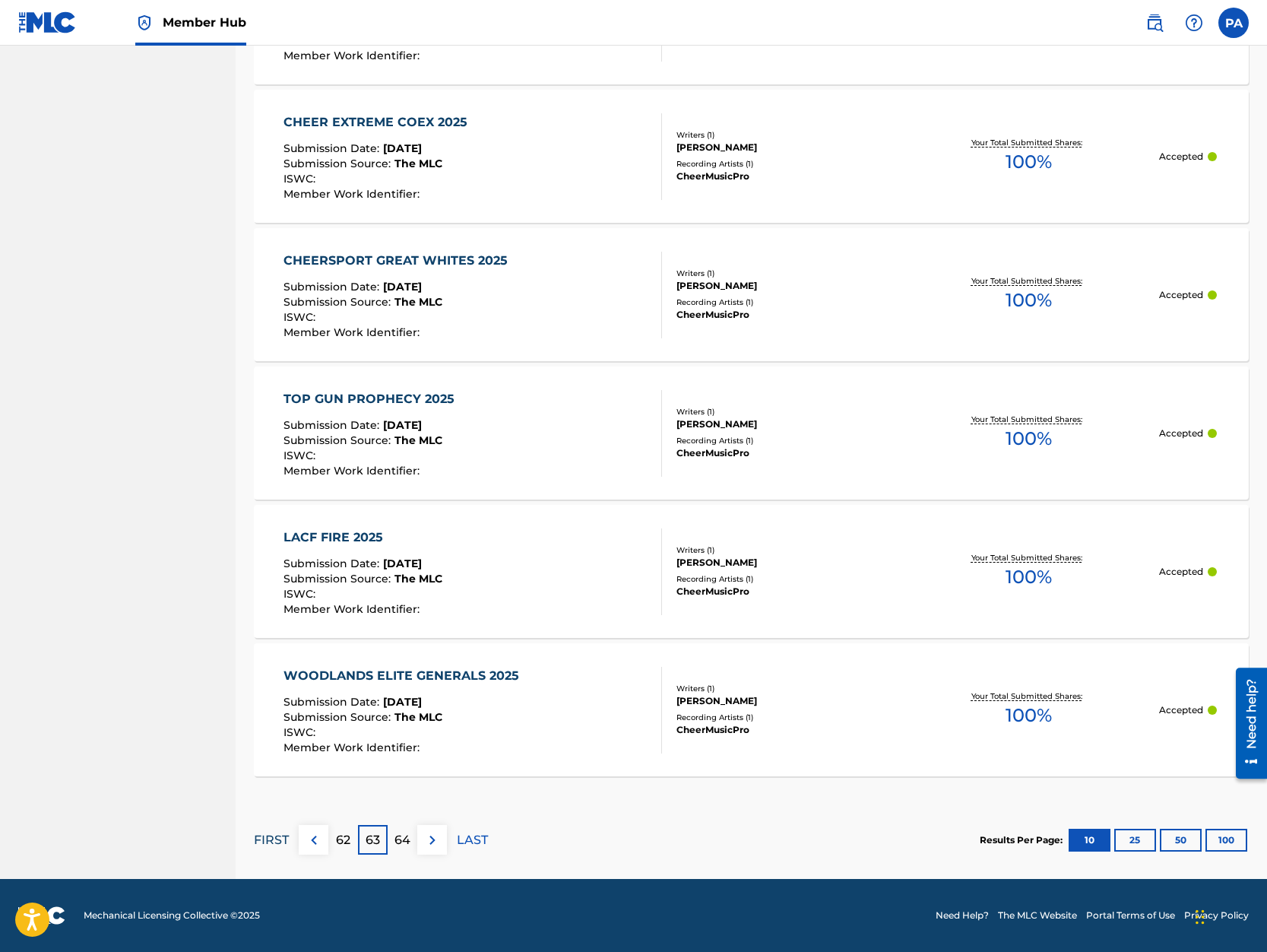
click at [271, 840] on p "FIRST" at bounding box center [271, 840] width 35 height 18
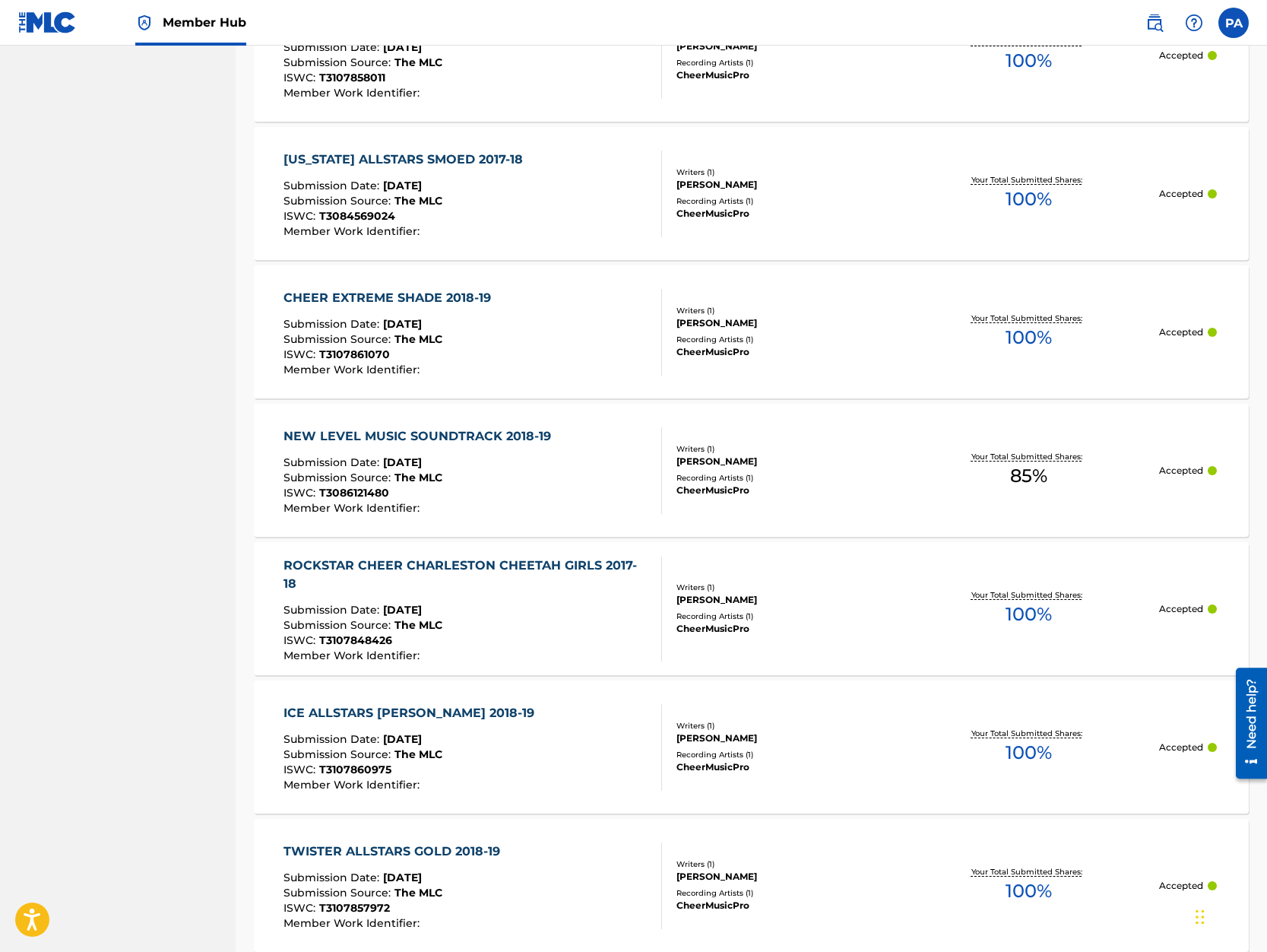
scroll to position [0, 0]
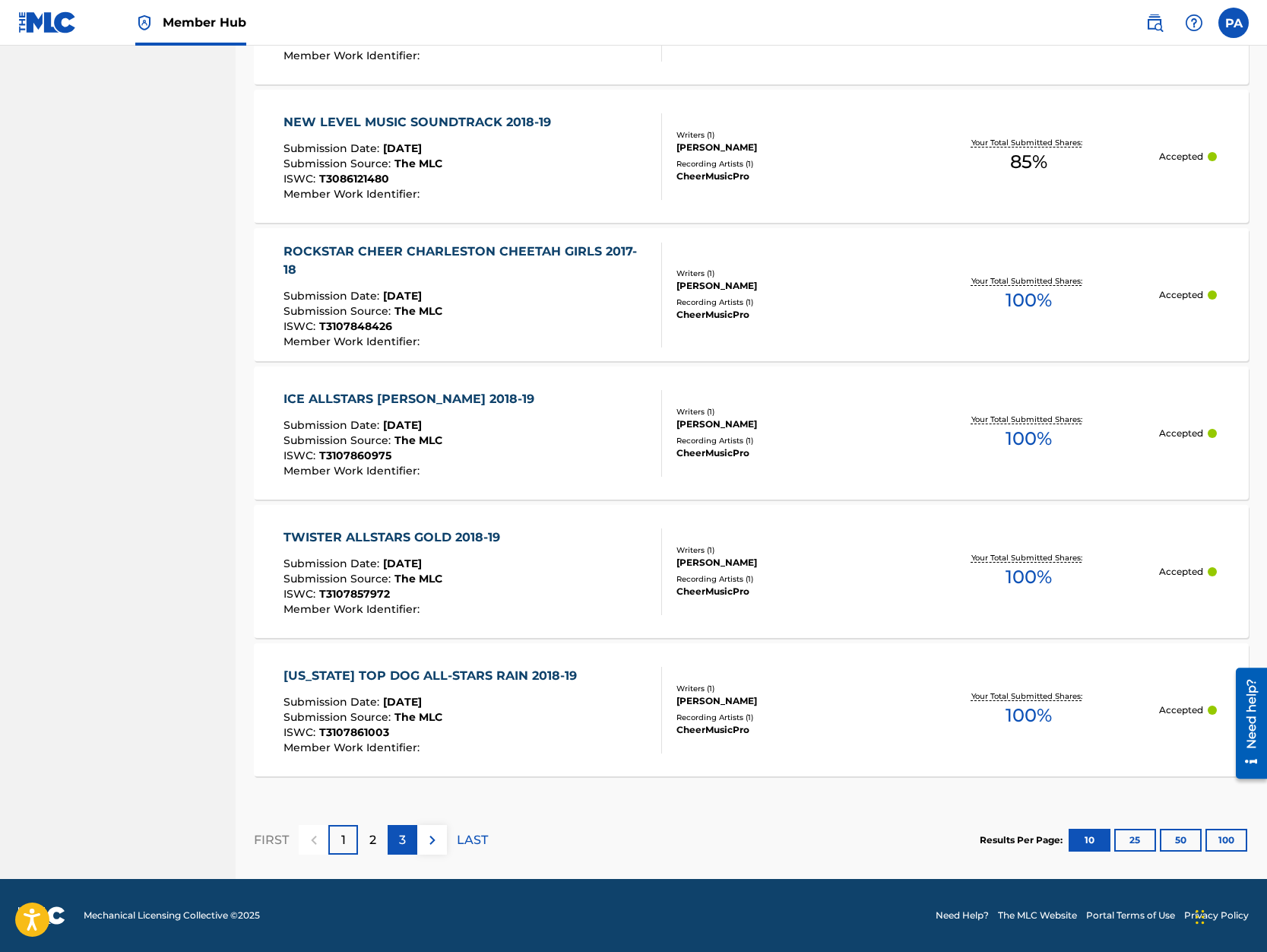
click at [403, 837] on p "3" at bounding box center [402, 840] width 7 height 18
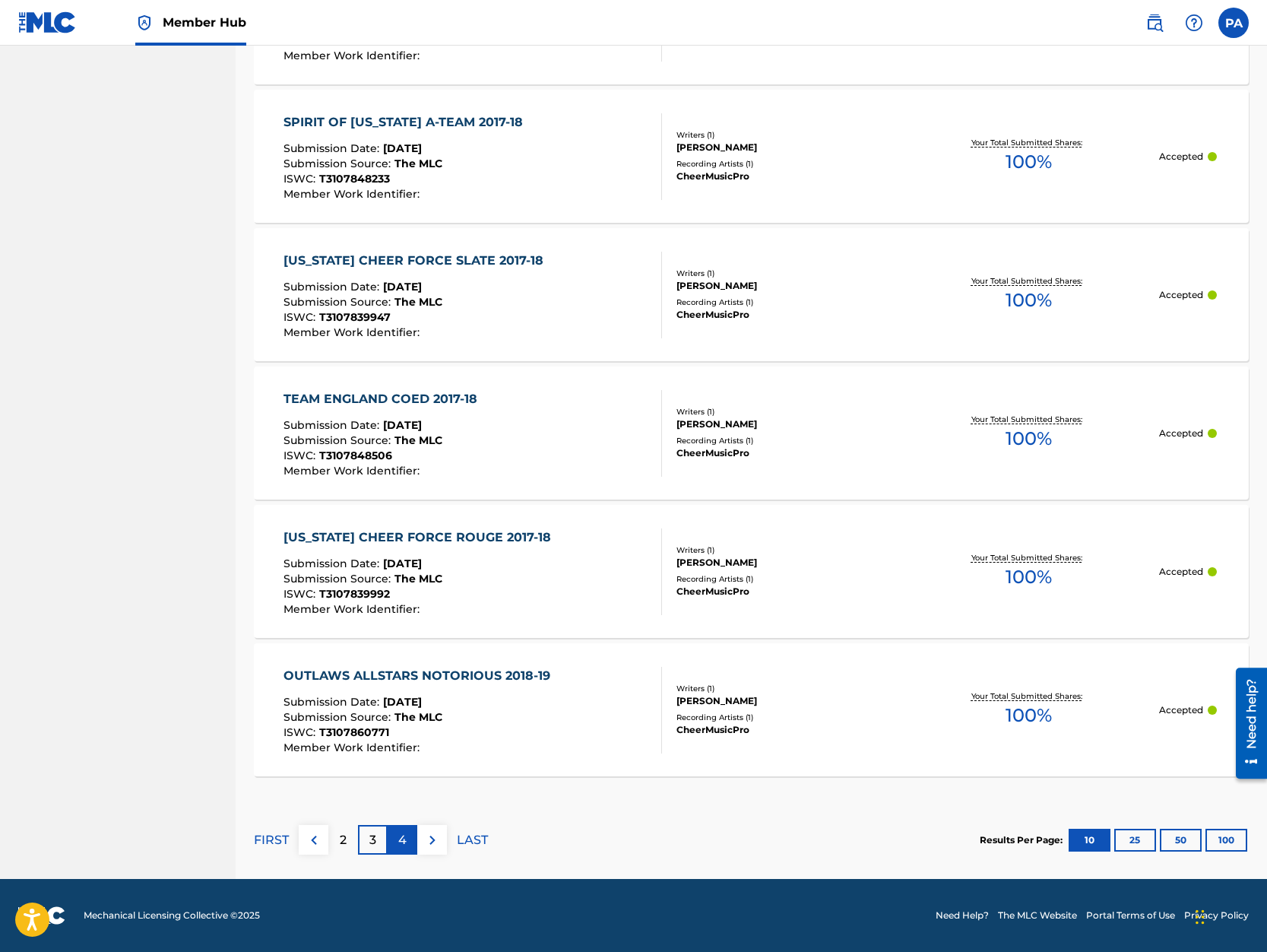
click at [405, 844] on p "4" at bounding box center [402, 840] width 9 height 18
click at [404, 845] on p "5" at bounding box center [402, 840] width 7 height 18
click at [406, 844] on div "6" at bounding box center [403, 840] width 30 height 30
click at [412, 846] on div "7" at bounding box center [403, 840] width 30 height 30
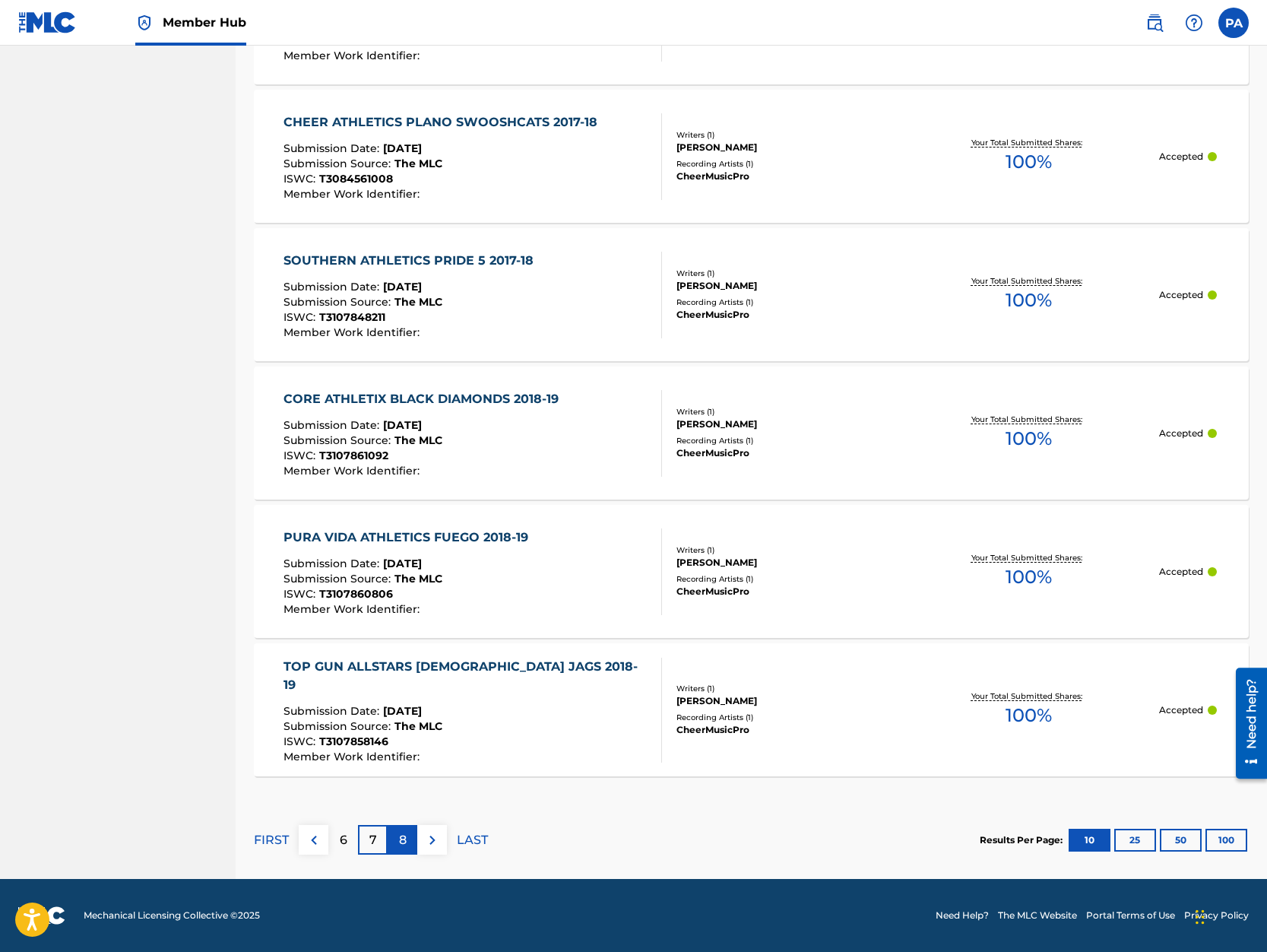
click at [408, 837] on div "8" at bounding box center [403, 840] width 30 height 30
